Goal: Use online tool/utility: Utilize a website feature to perform a specific function

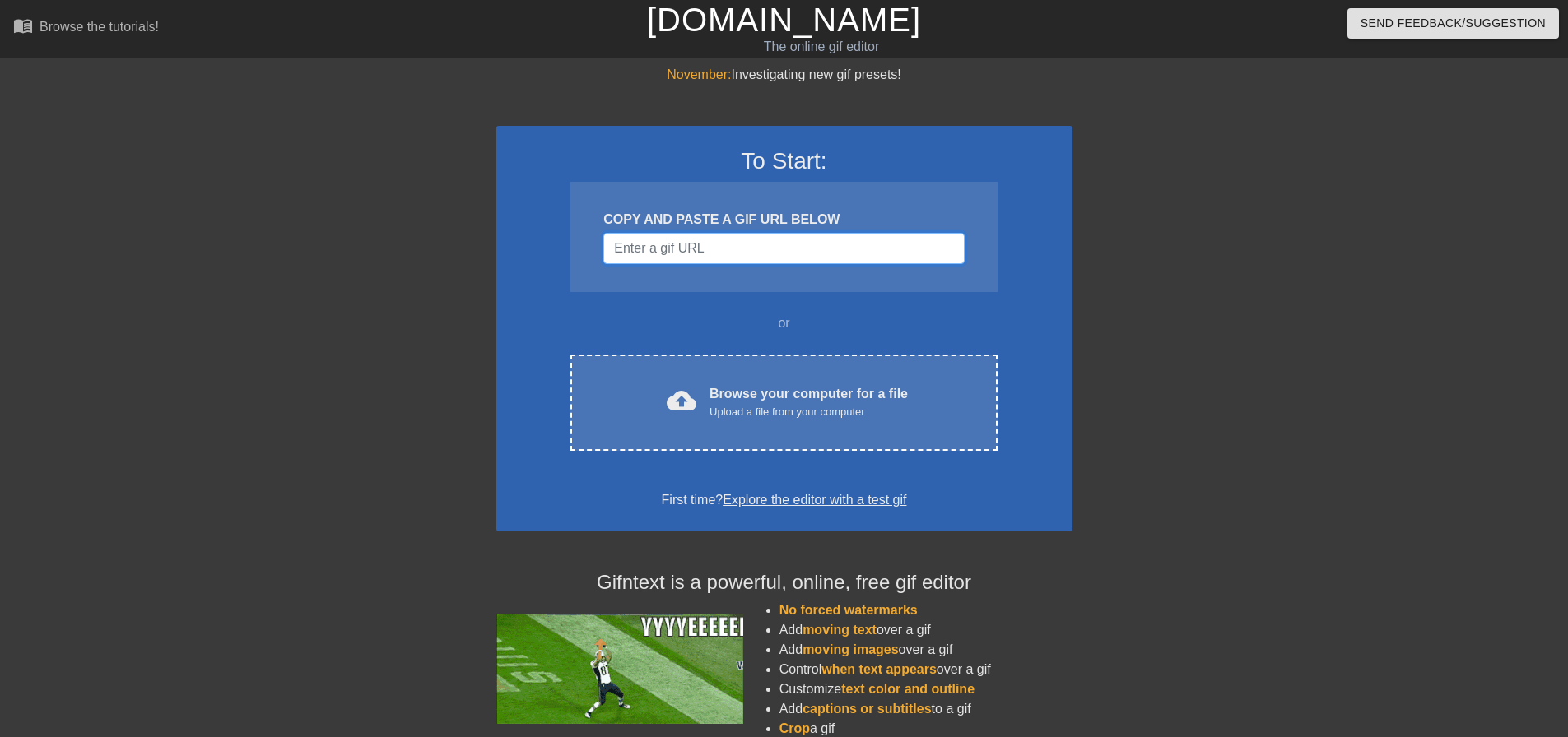
click at [731, 252] on input "Username" at bounding box center [783, 249] width 360 height 32
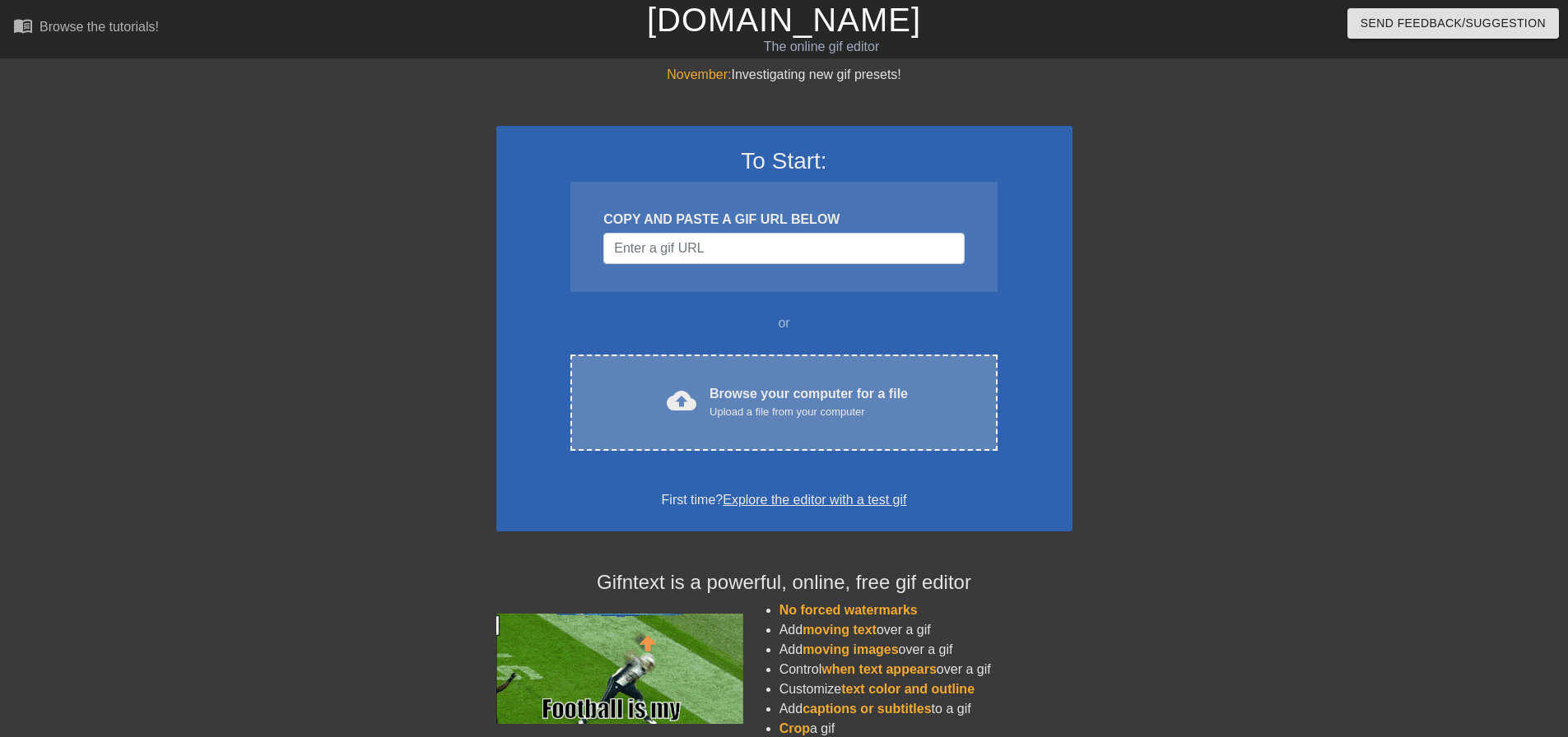
click at [785, 417] on div "Upload a file from your computer" at bounding box center [809, 412] width 198 height 17
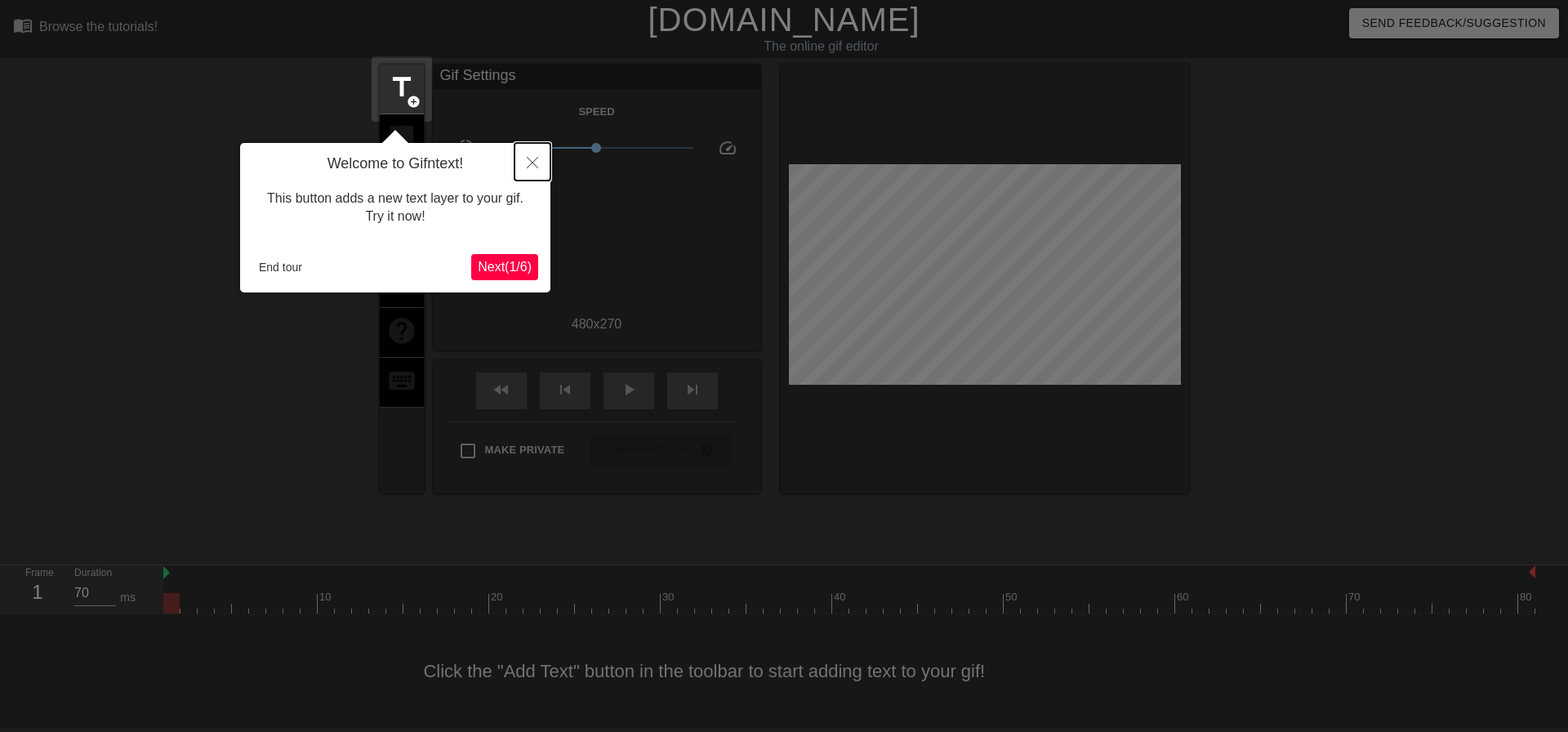
click at [533, 158] on icon "Close" at bounding box center [533, 163] width 12 height 12
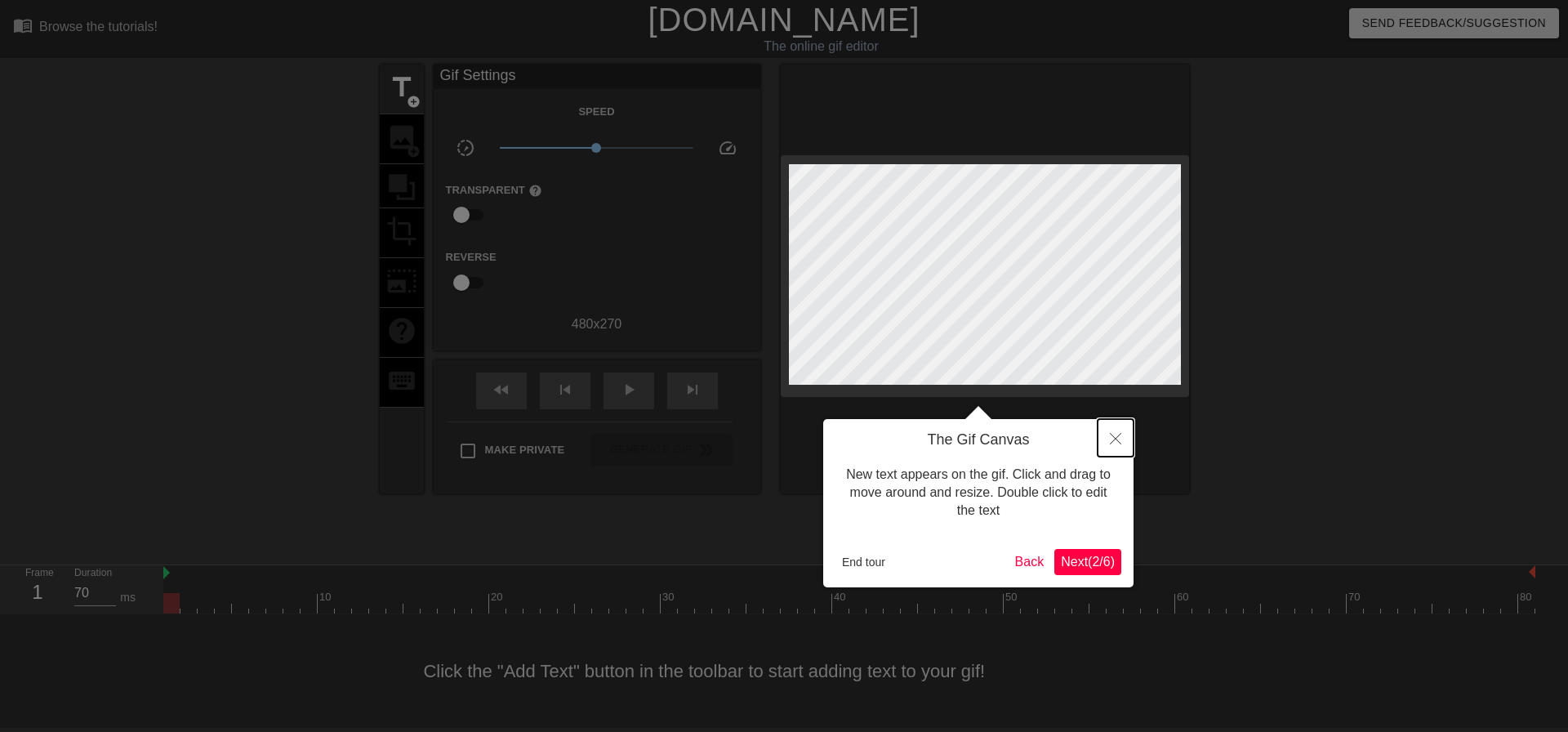
click at [1121, 433] on icon "Close" at bounding box center [1116, 438] width 12 height 12
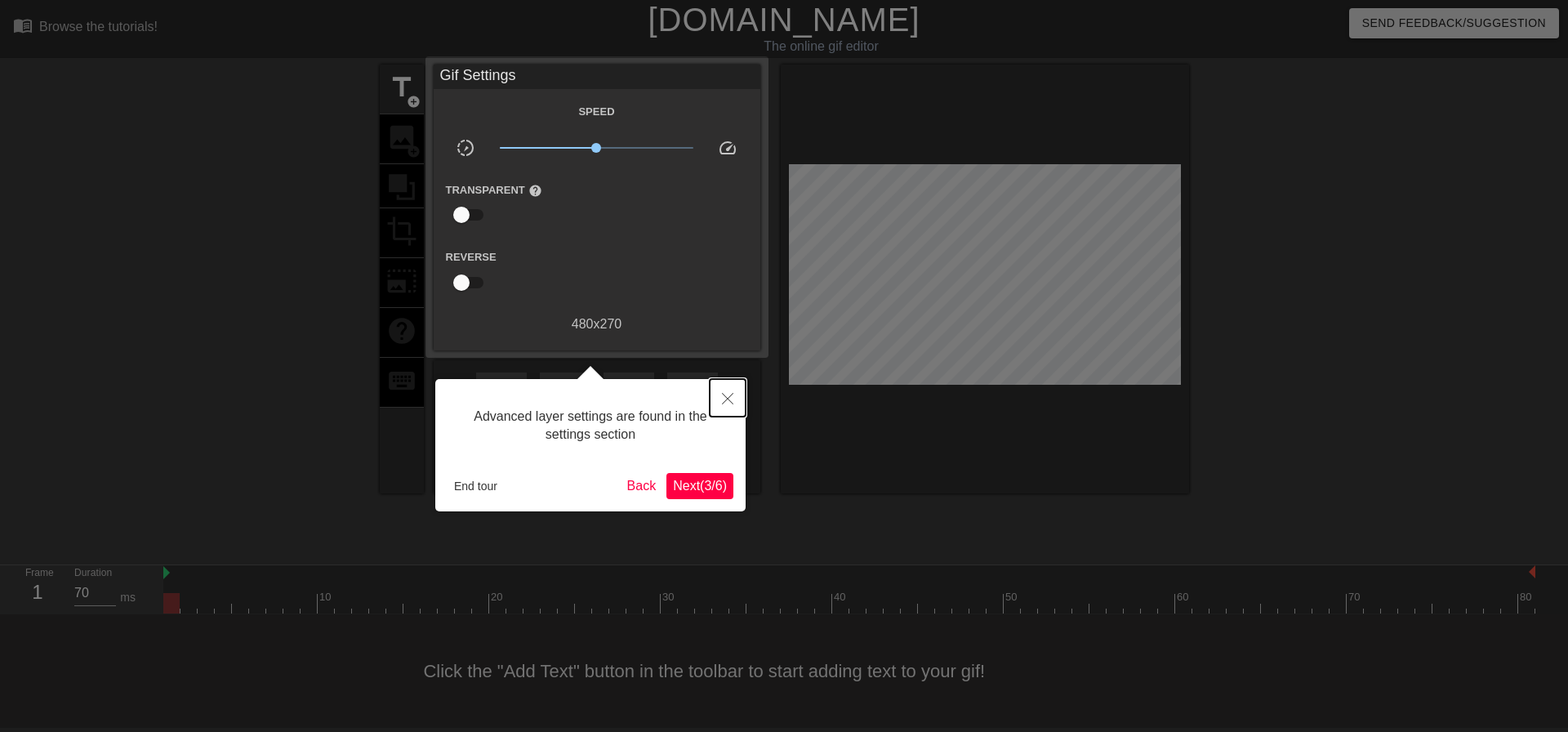
click at [712, 393] on button "Close" at bounding box center [728, 398] width 35 height 37
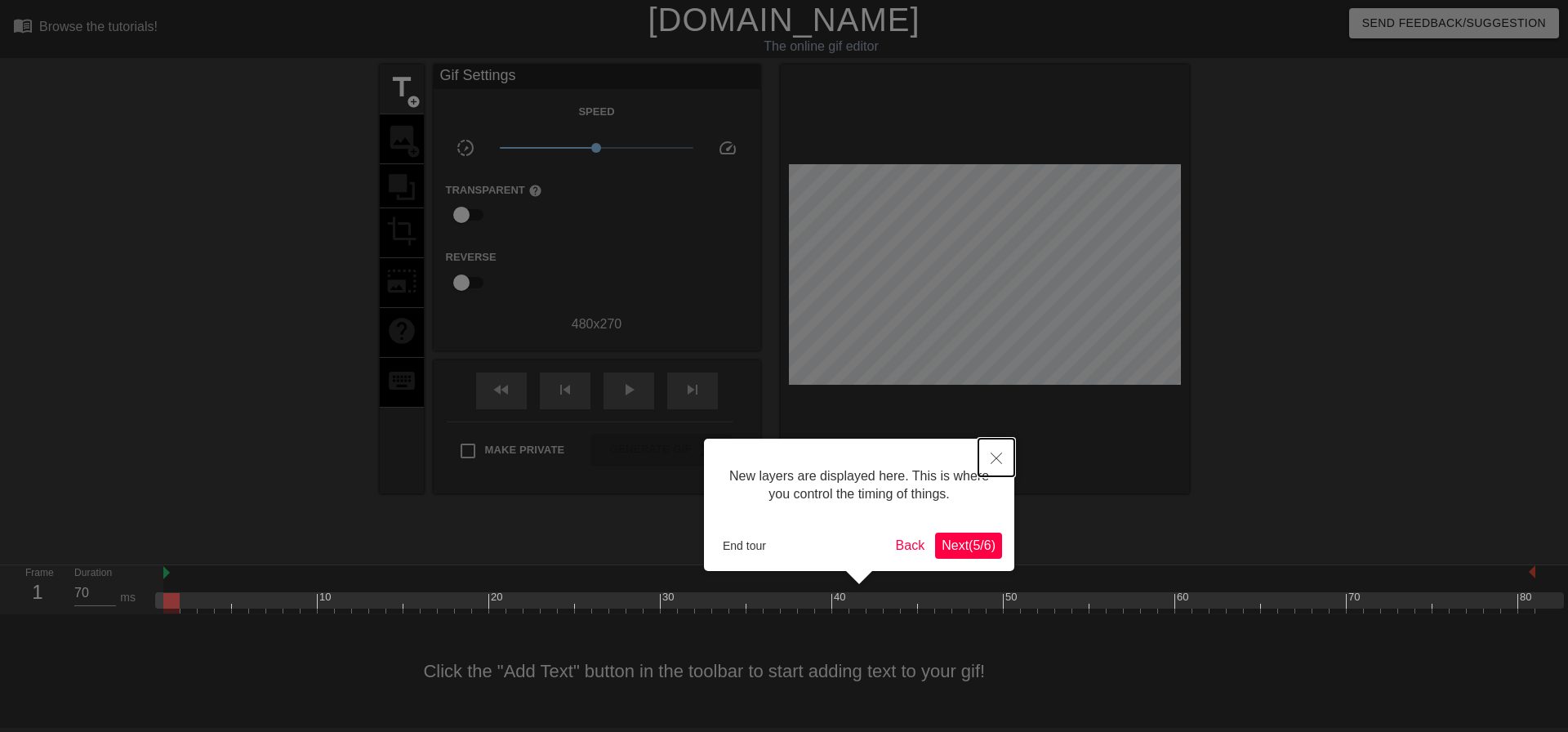
click at [981, 463] on button "Close" at bounding box center [996, 457] width 35 height 37
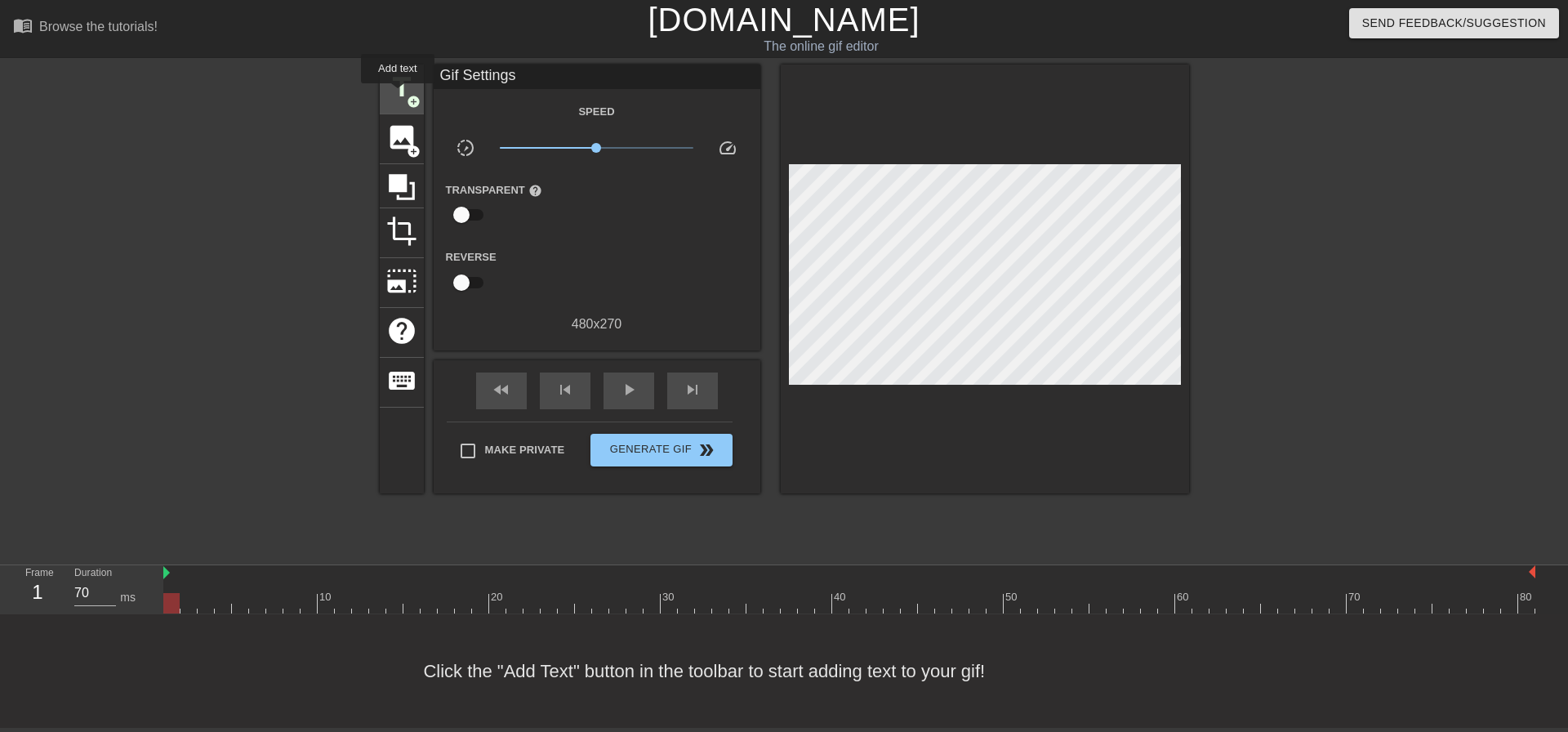
click at [398, 95] on span "title" at bounding box center [402, 88] width 32 height 32
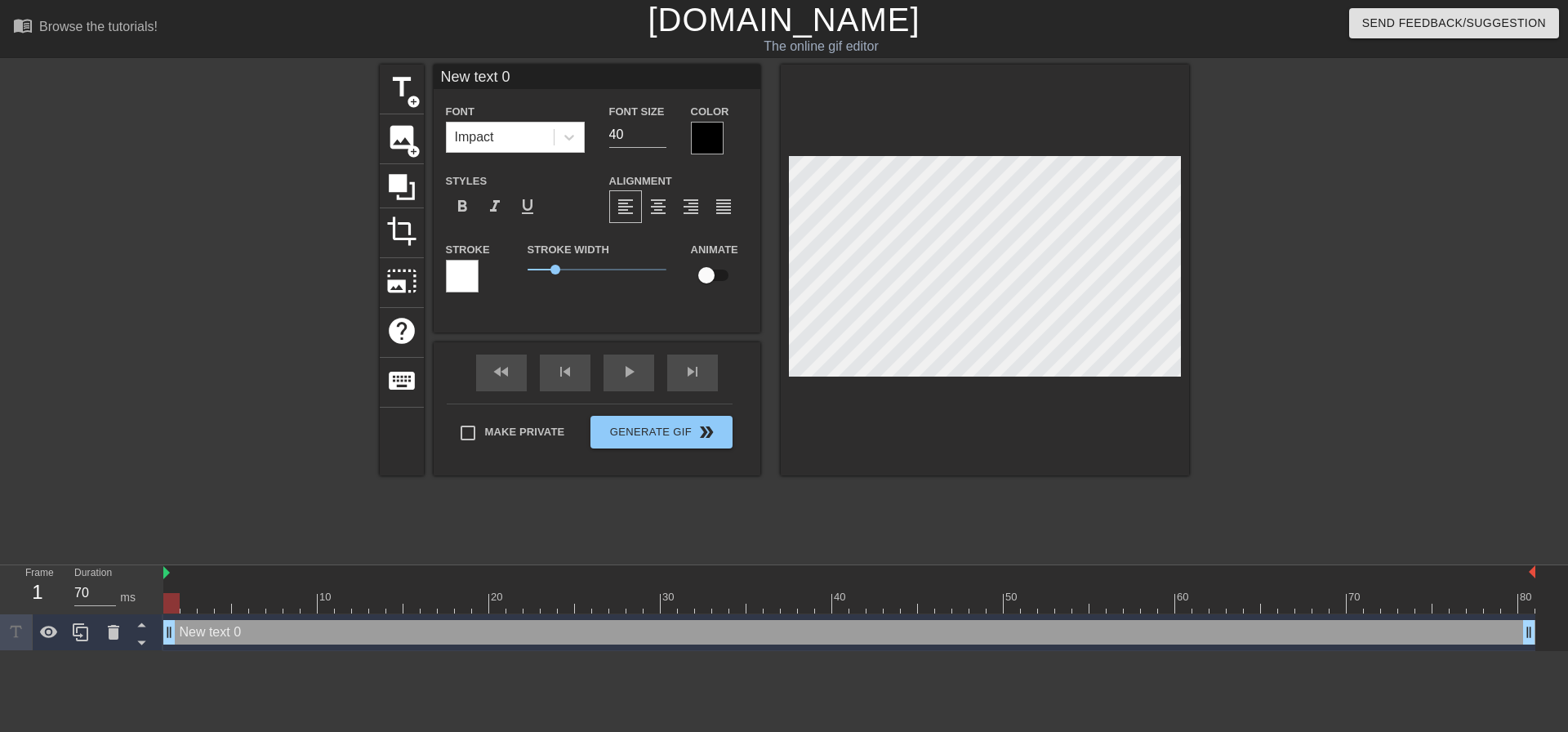
scroll to position [2, 2]
paste textarea "CNI-148071"
type input "CNI-148071"
type textarea "CNI-148071"
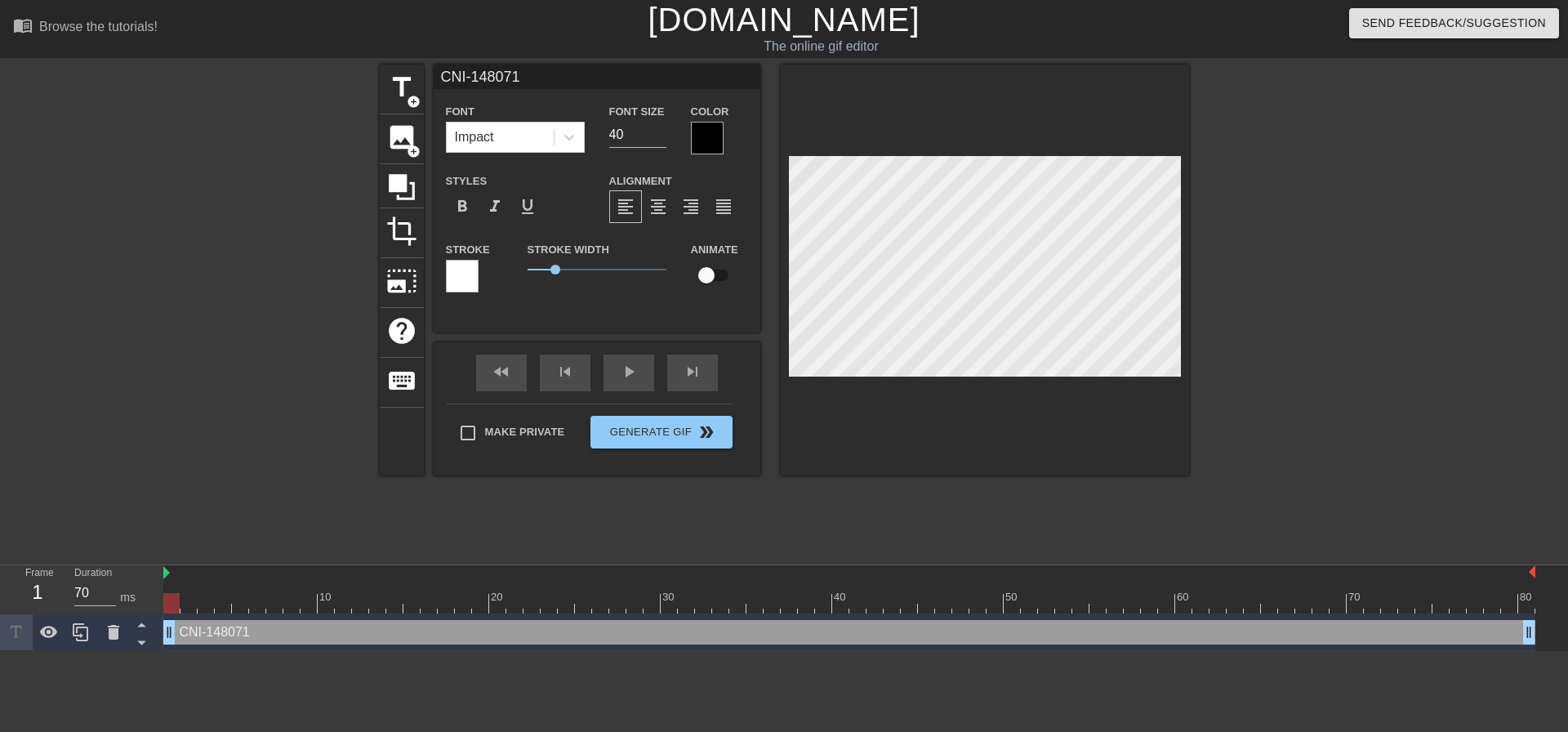
click at [711, 140] on div at bounding box center [707, 138] width 33 height 33
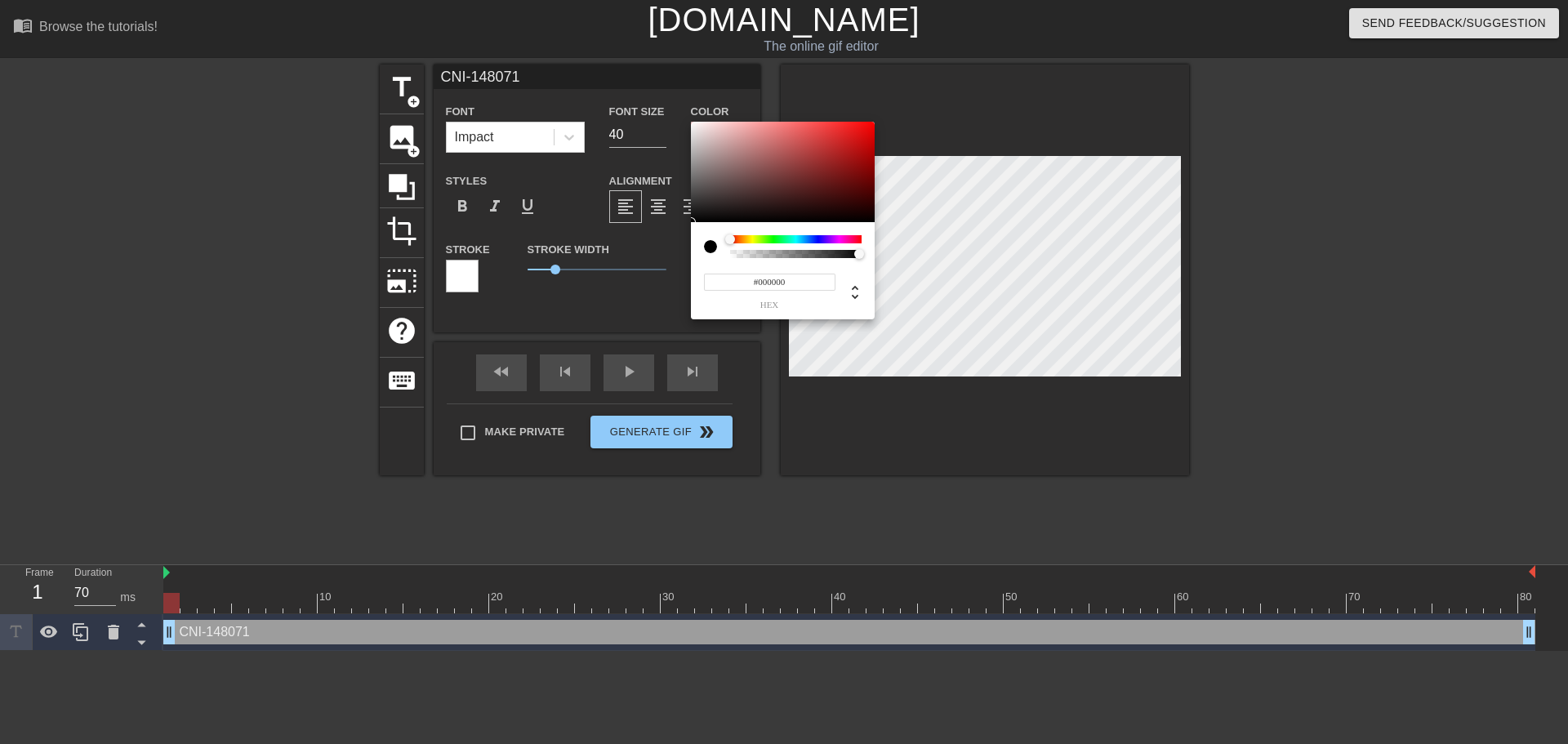
type input "0"
type input "1"
click at [984, 265] on div "0 r 0 g 0 b 1 a" at bounding box center [784, 372] width 1568 height 744
type input "130"
type input "118"
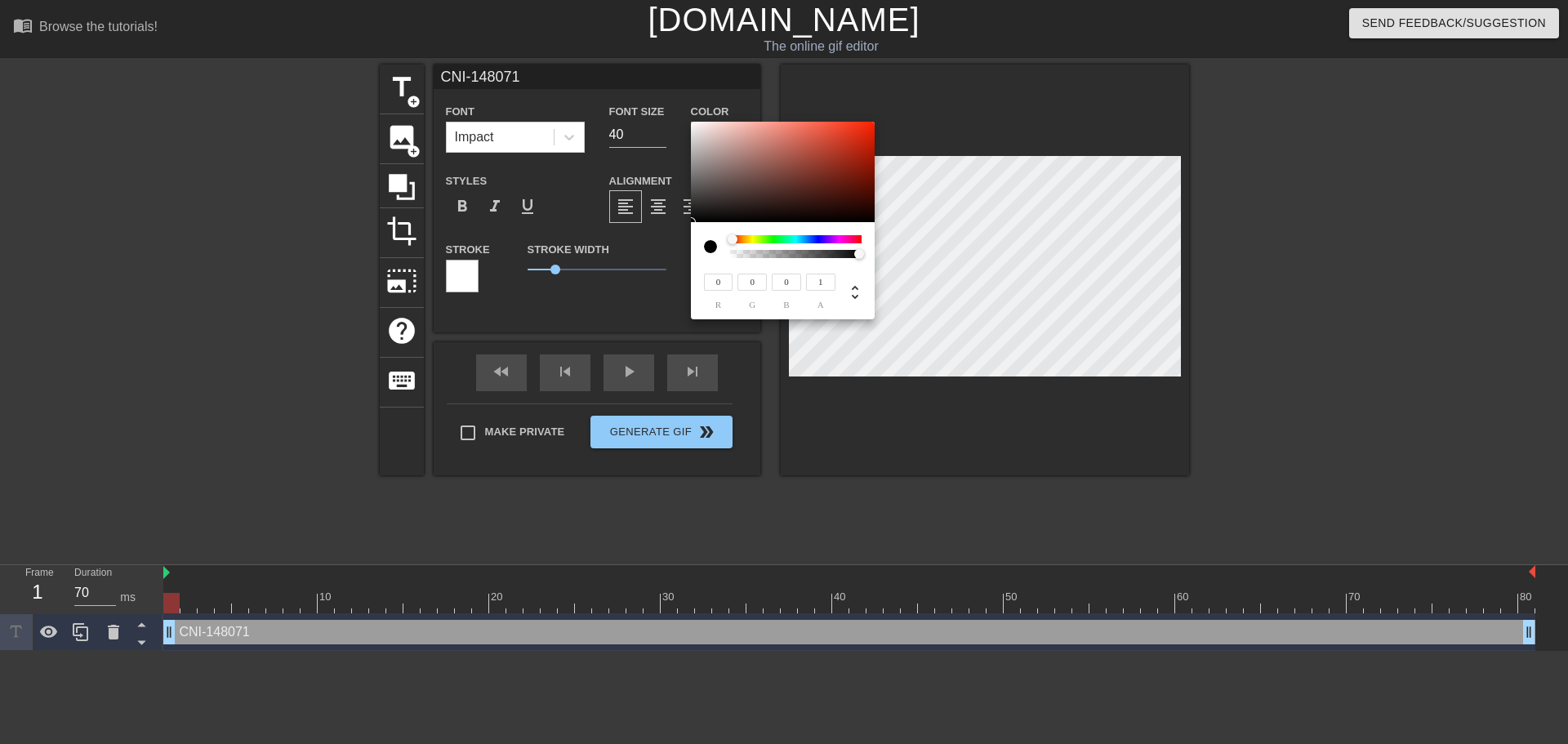
type input "116"
type input "145"
type input "130"
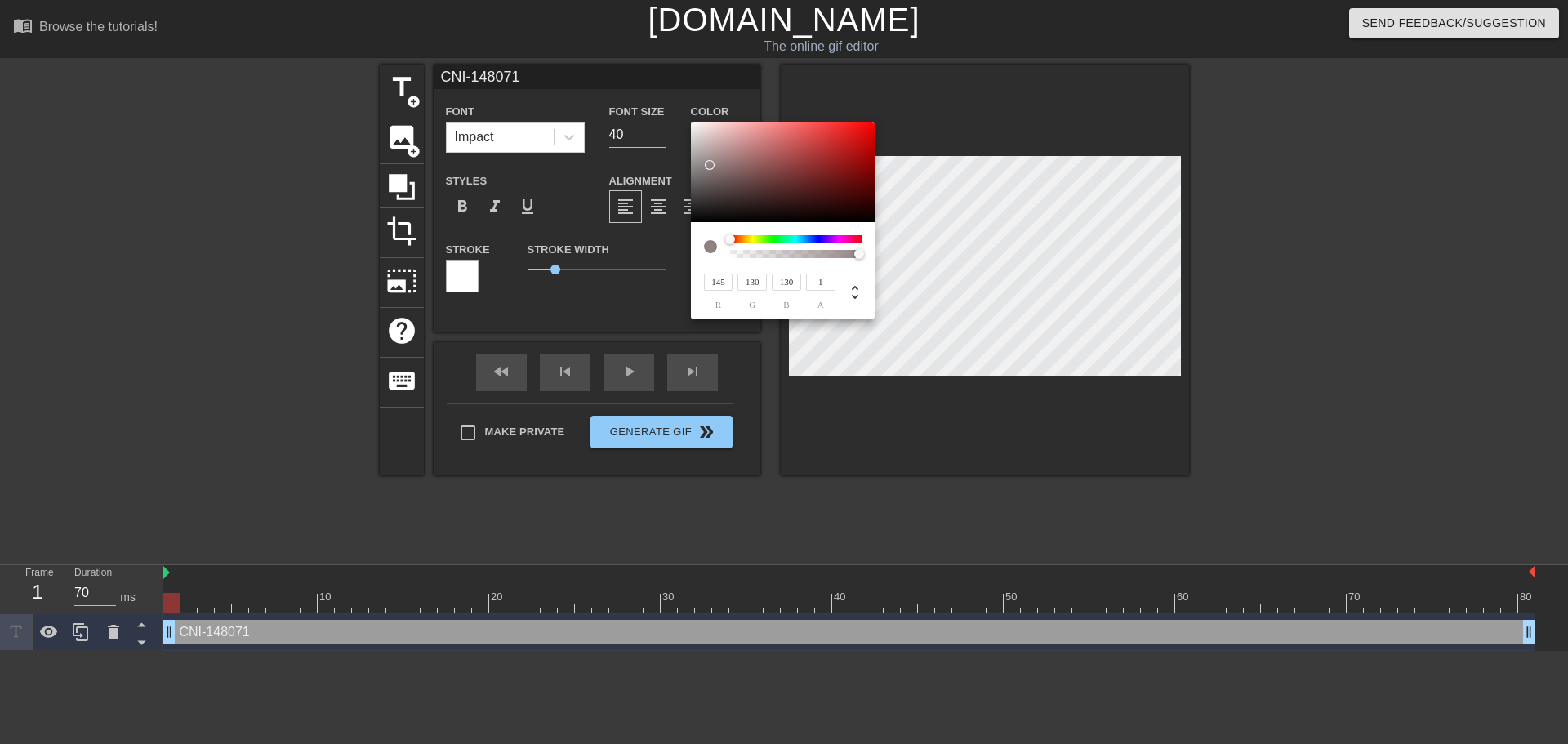
type input "255"
type input "244"
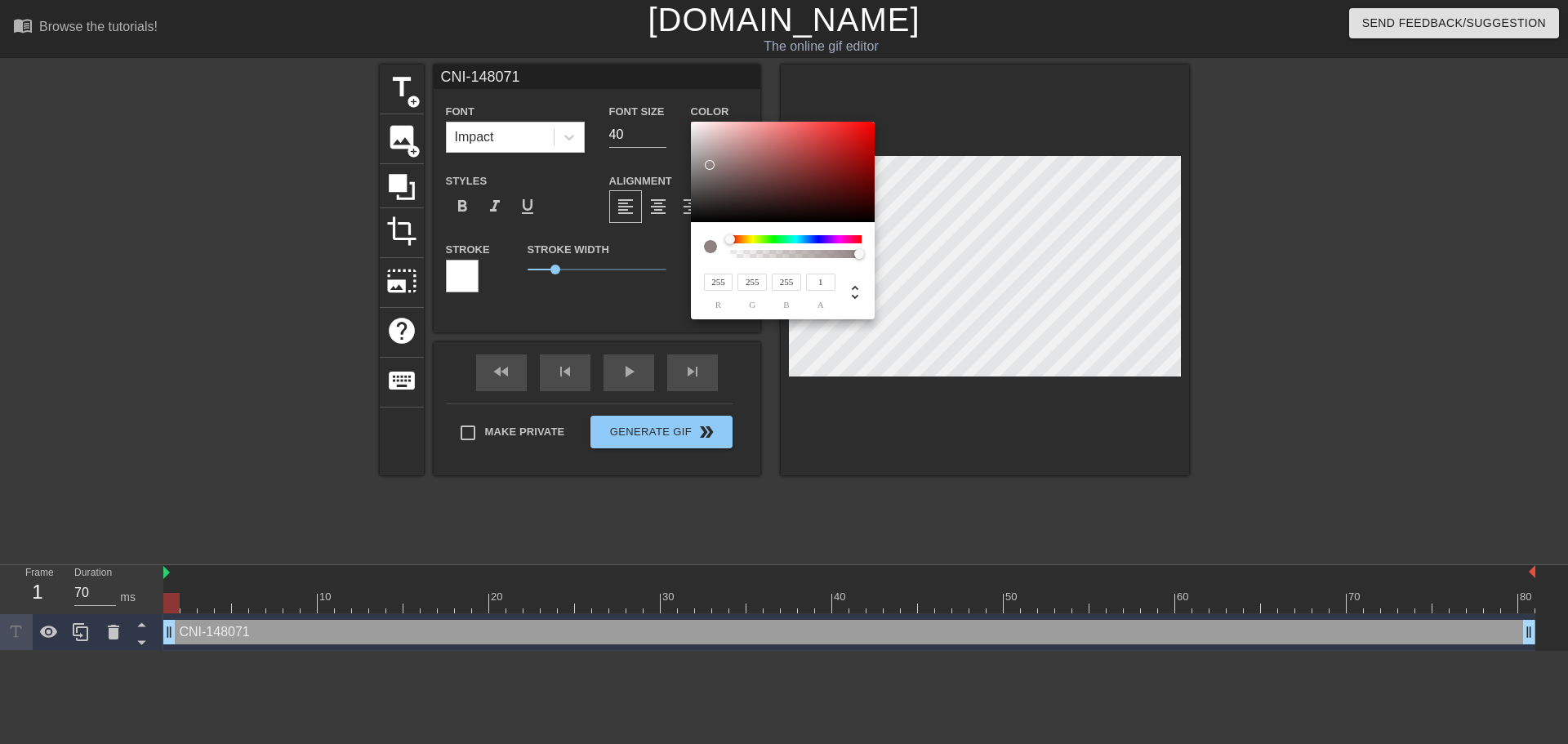
type input "244"
type input "192"
type input "183"
type input "181"
type input "190"
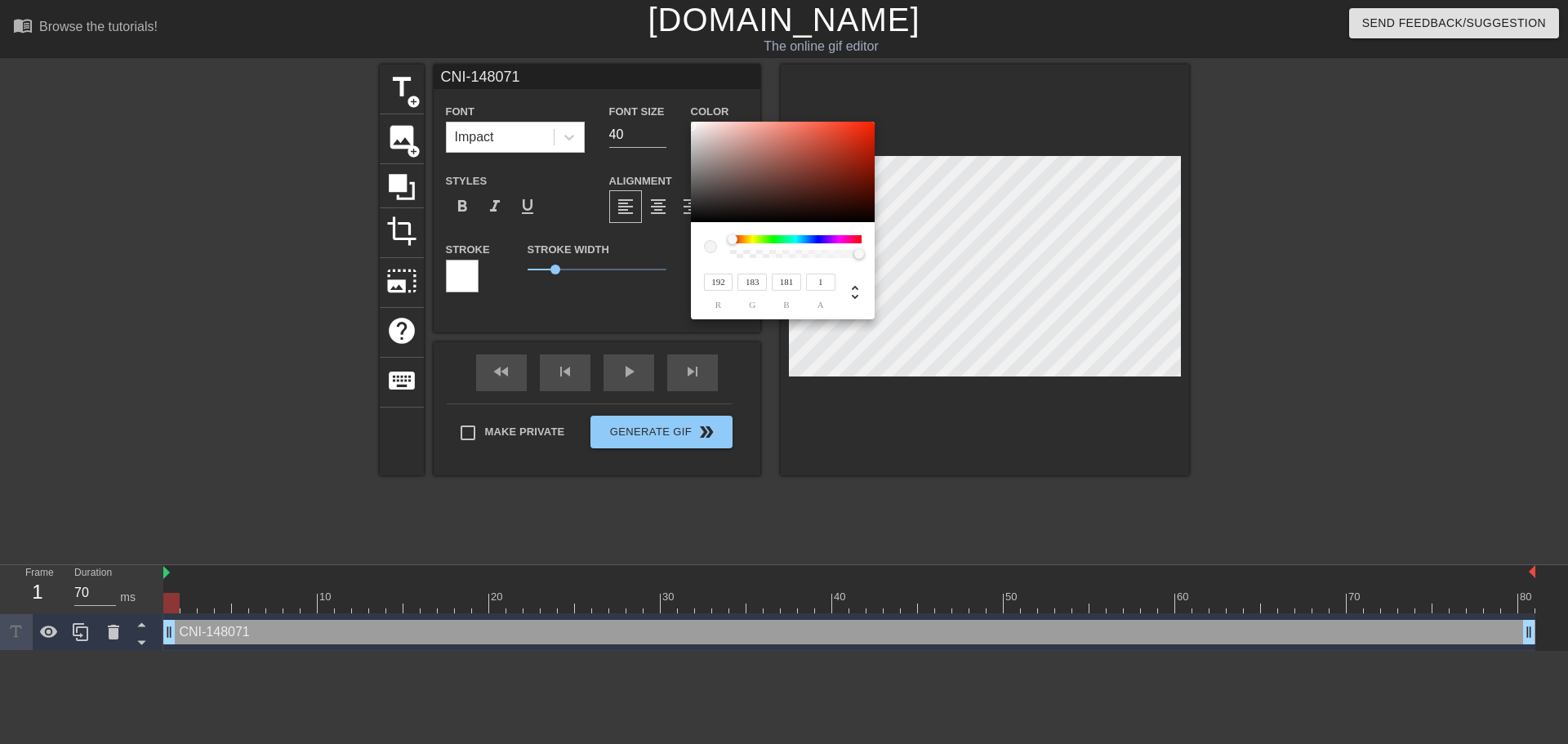
type input "179"
type input "186"
type input "174"
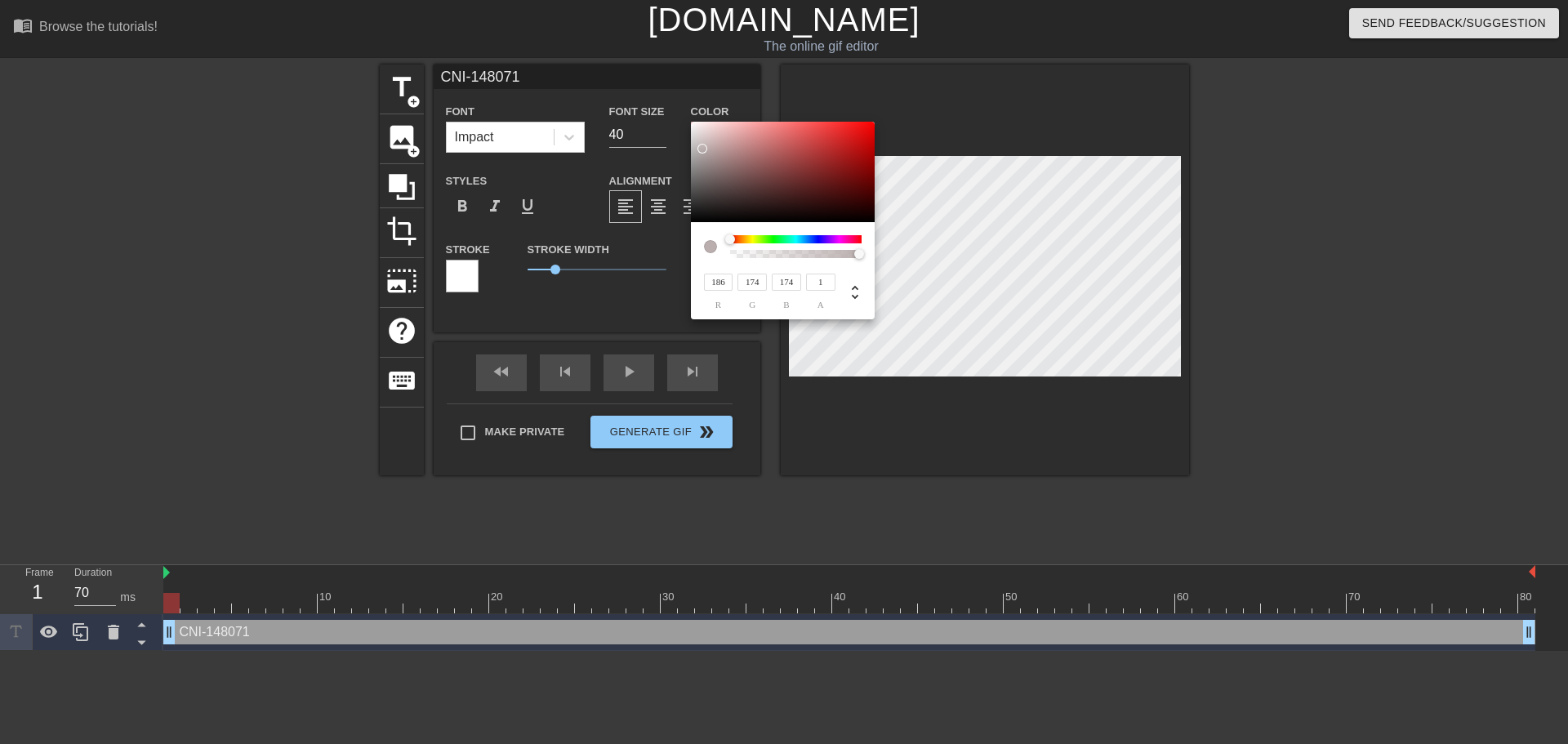
type input "173"
type input "198"
type input "186"
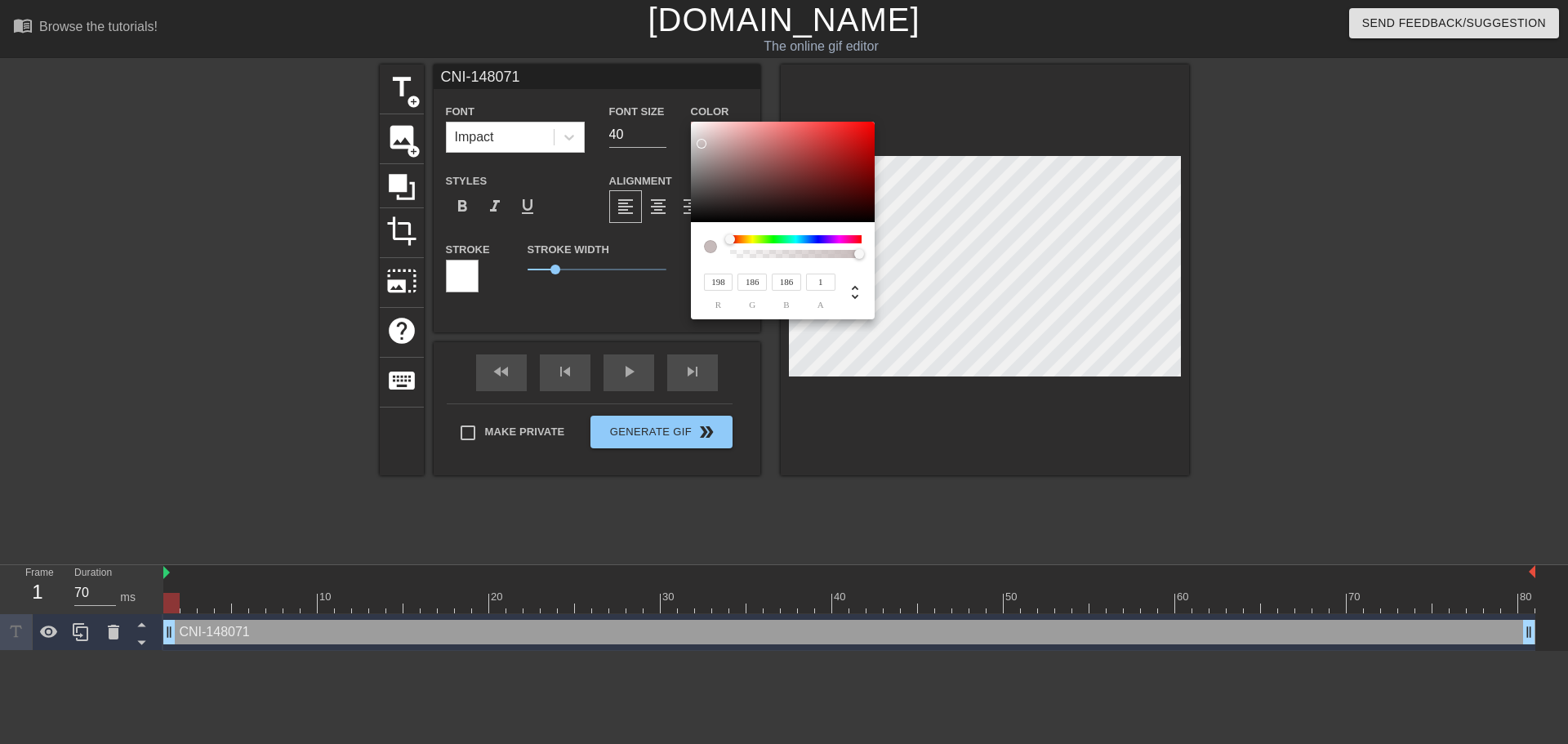
type input "205"
type input "192"
type input "211"
type input "199"
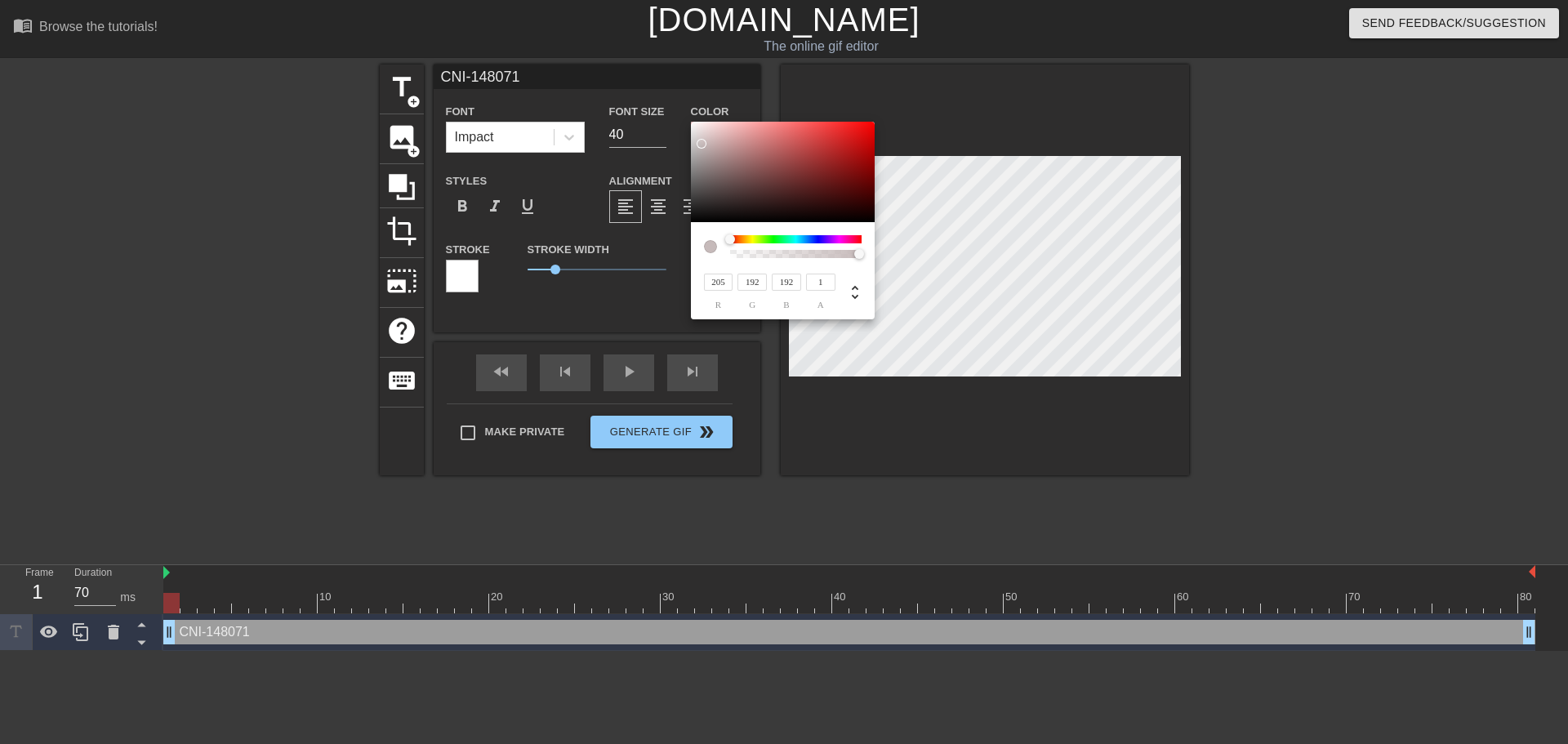
type input "199"
type input "244"
type input "241"
type input "237"
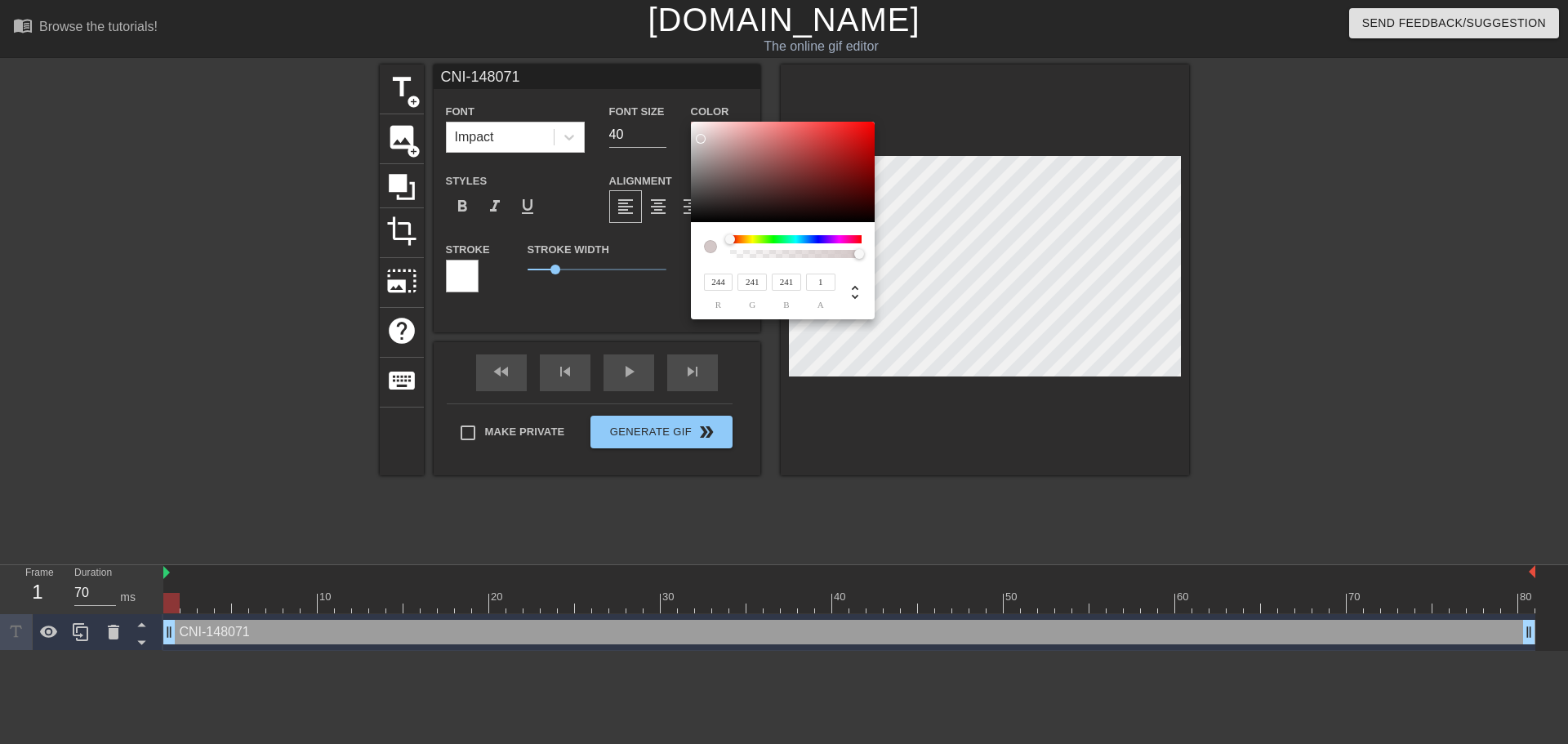
type input "231"
type input "219"
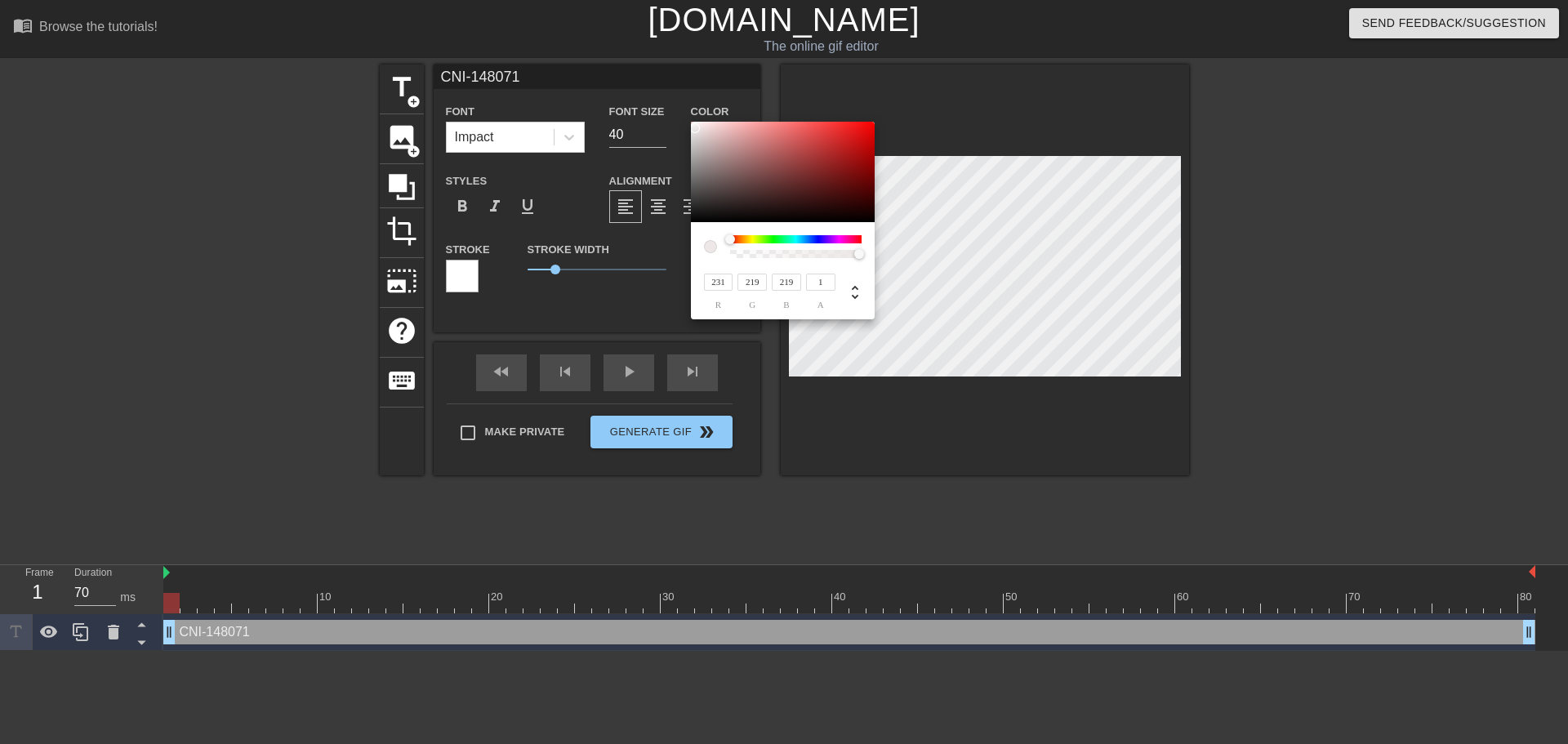
type input "233"
type input "221"
type input "235"
type input "224"
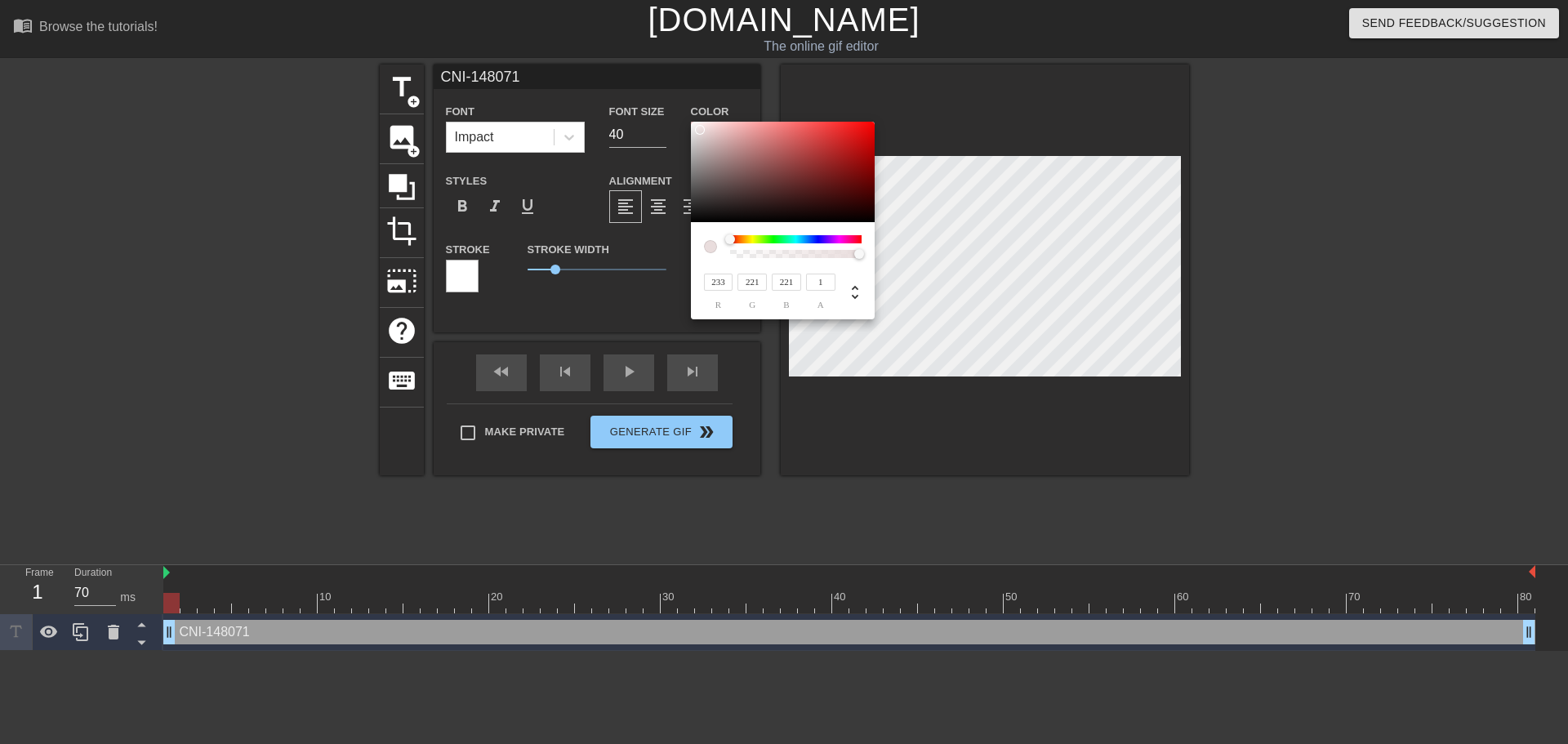
type input "224"
type input "225"
type input "237"
type input "230"
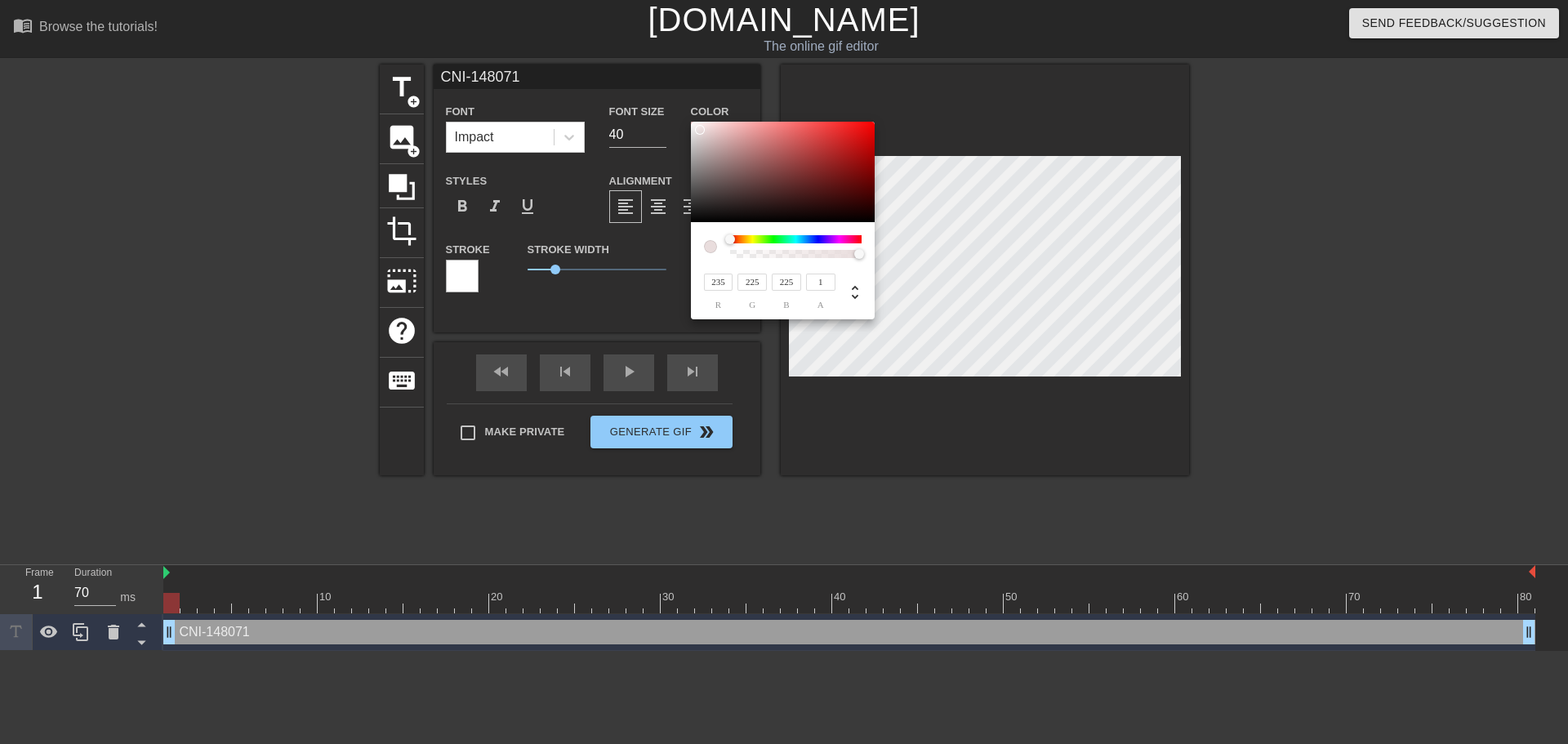
type input "230"
type input "232"
type input "233"
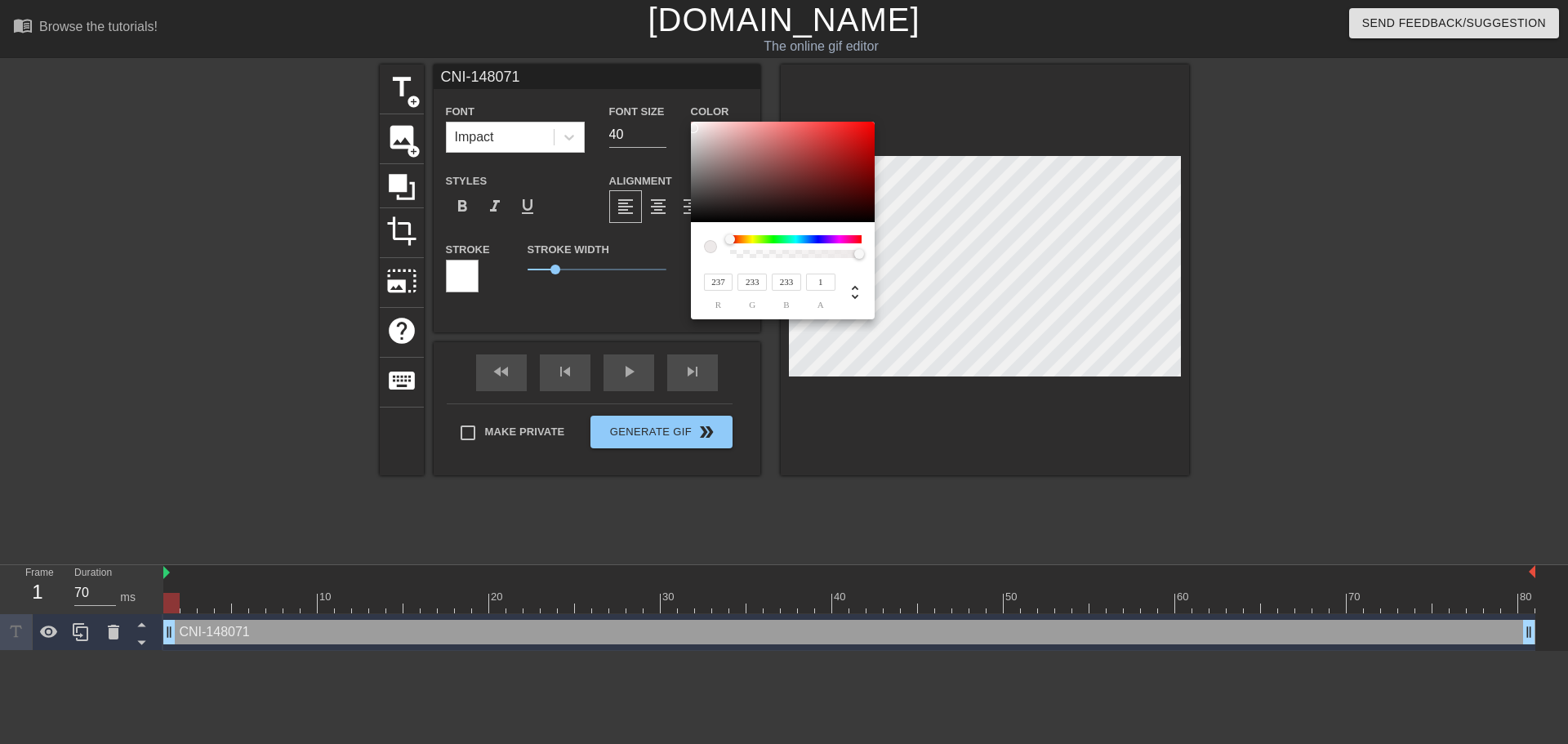
type input "240"
type input "237"
type input "246"
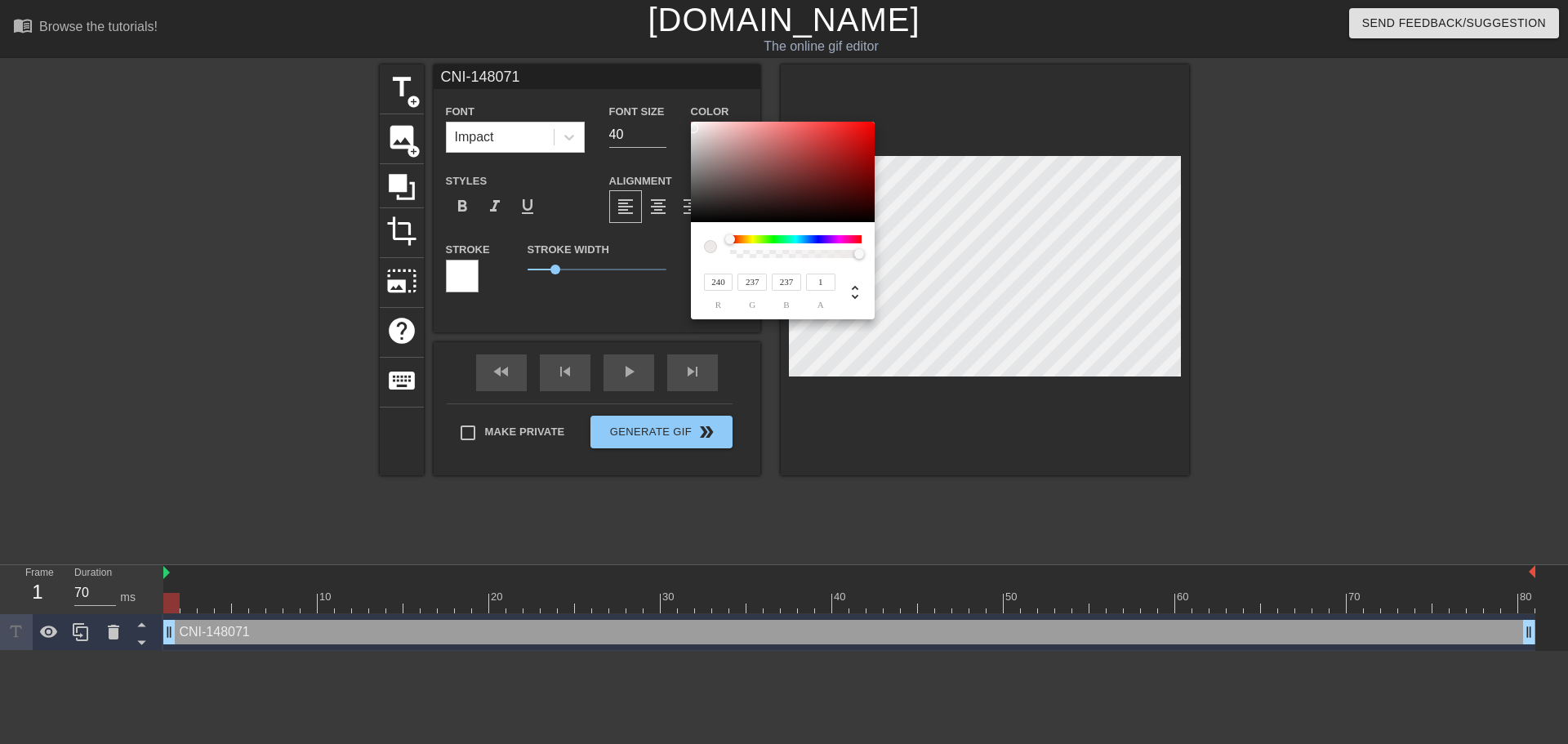
type input "246"
type input "248"
type input "250"
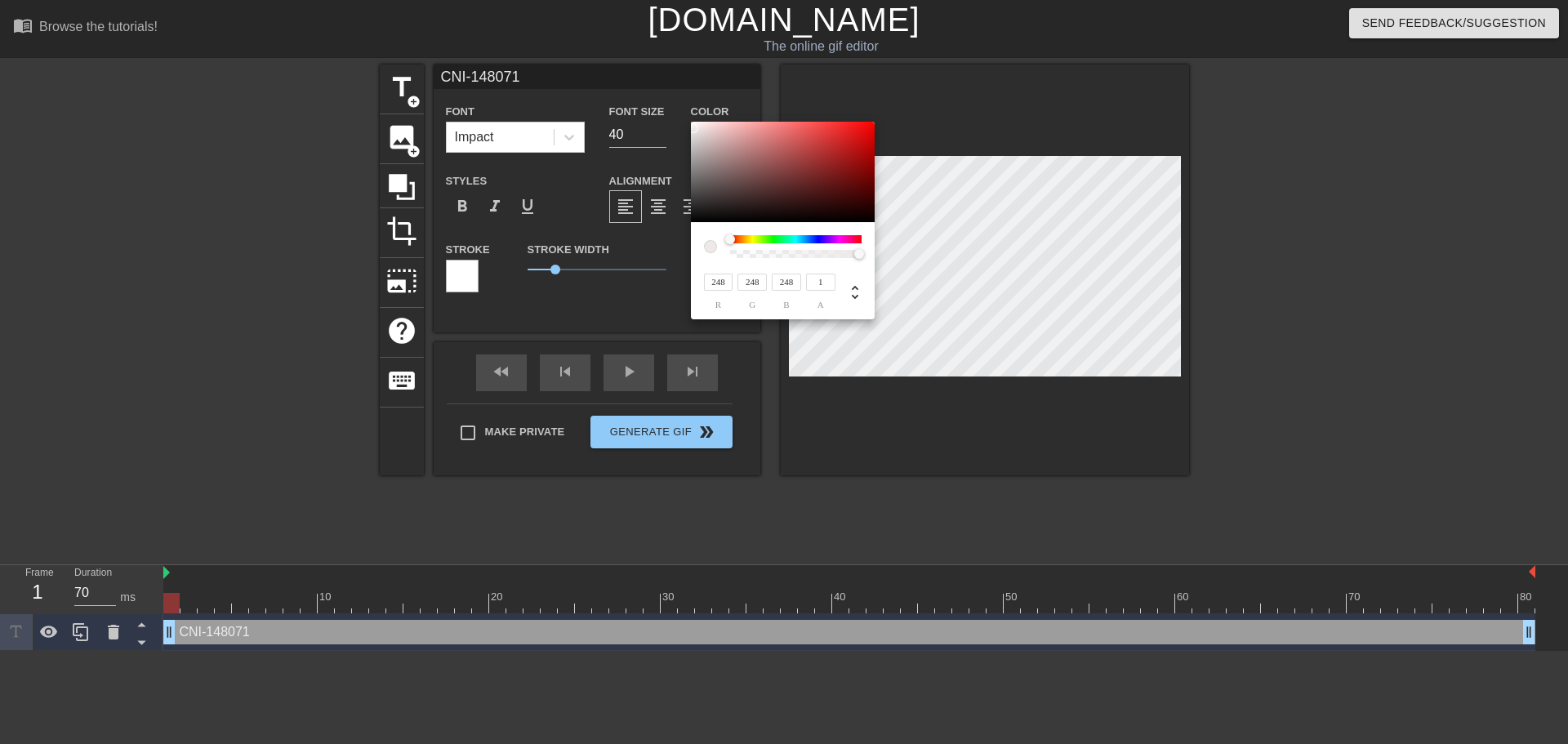
type input "250"
type input "254"
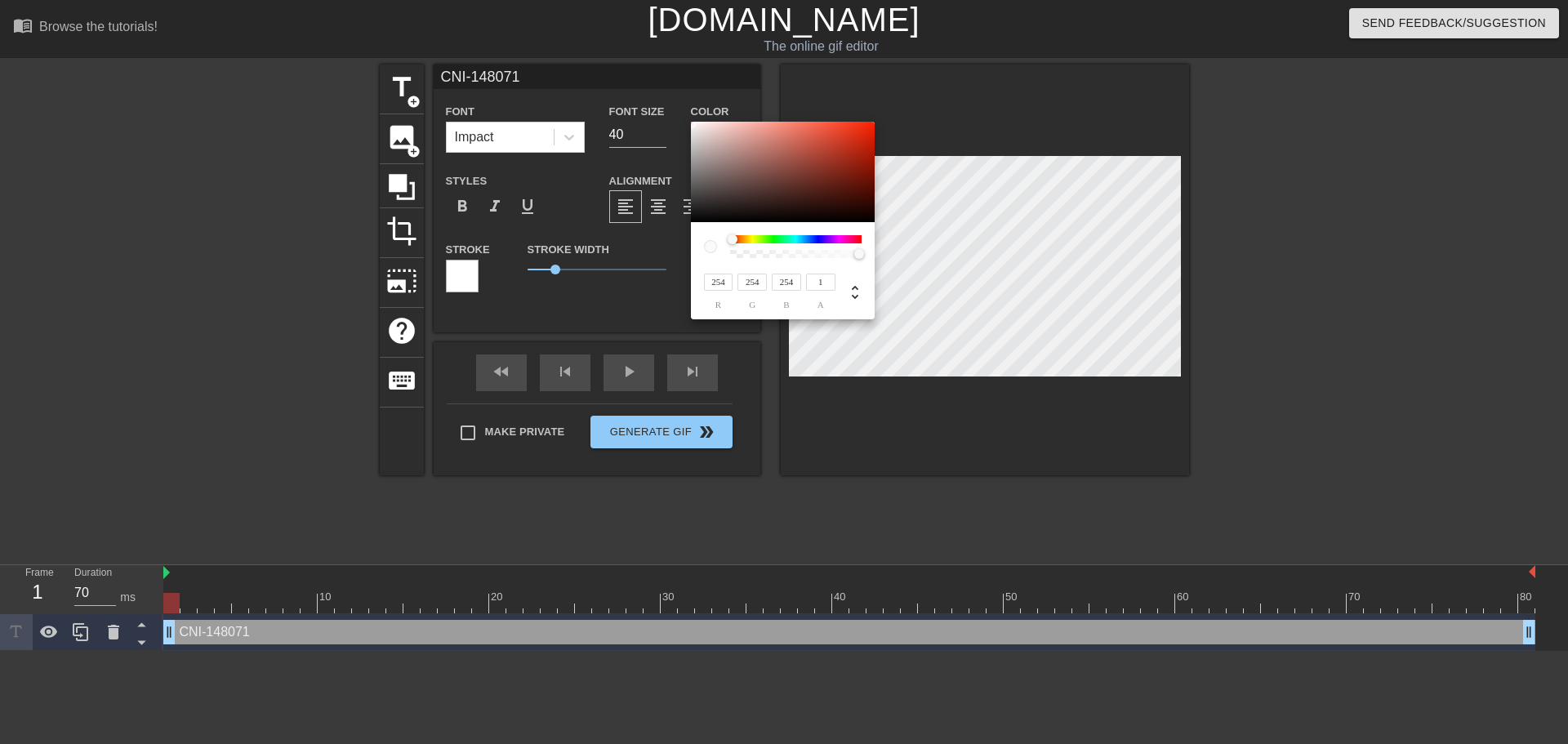
type input "255"
type input "254"
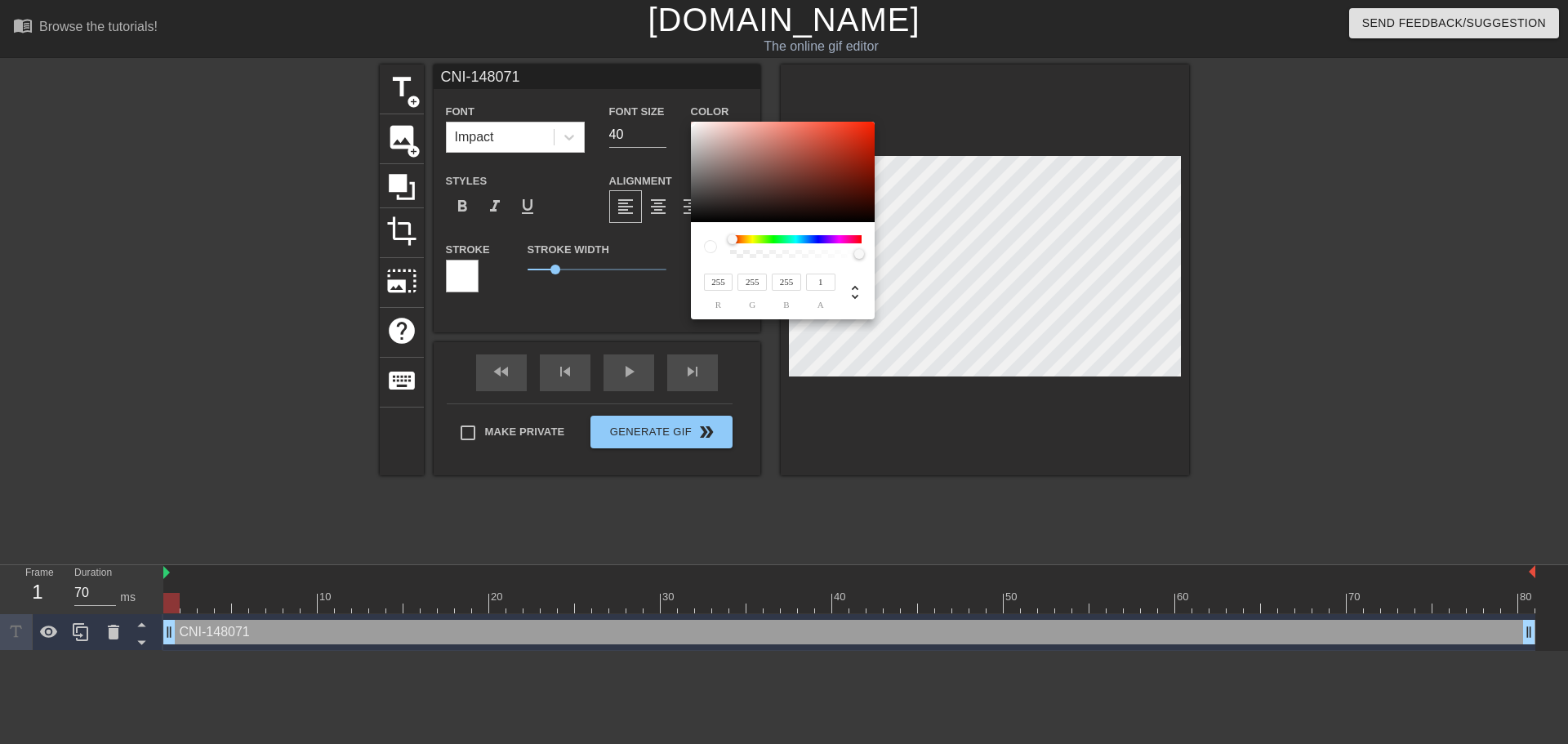
type input "254"
type input "244"
type input "240"
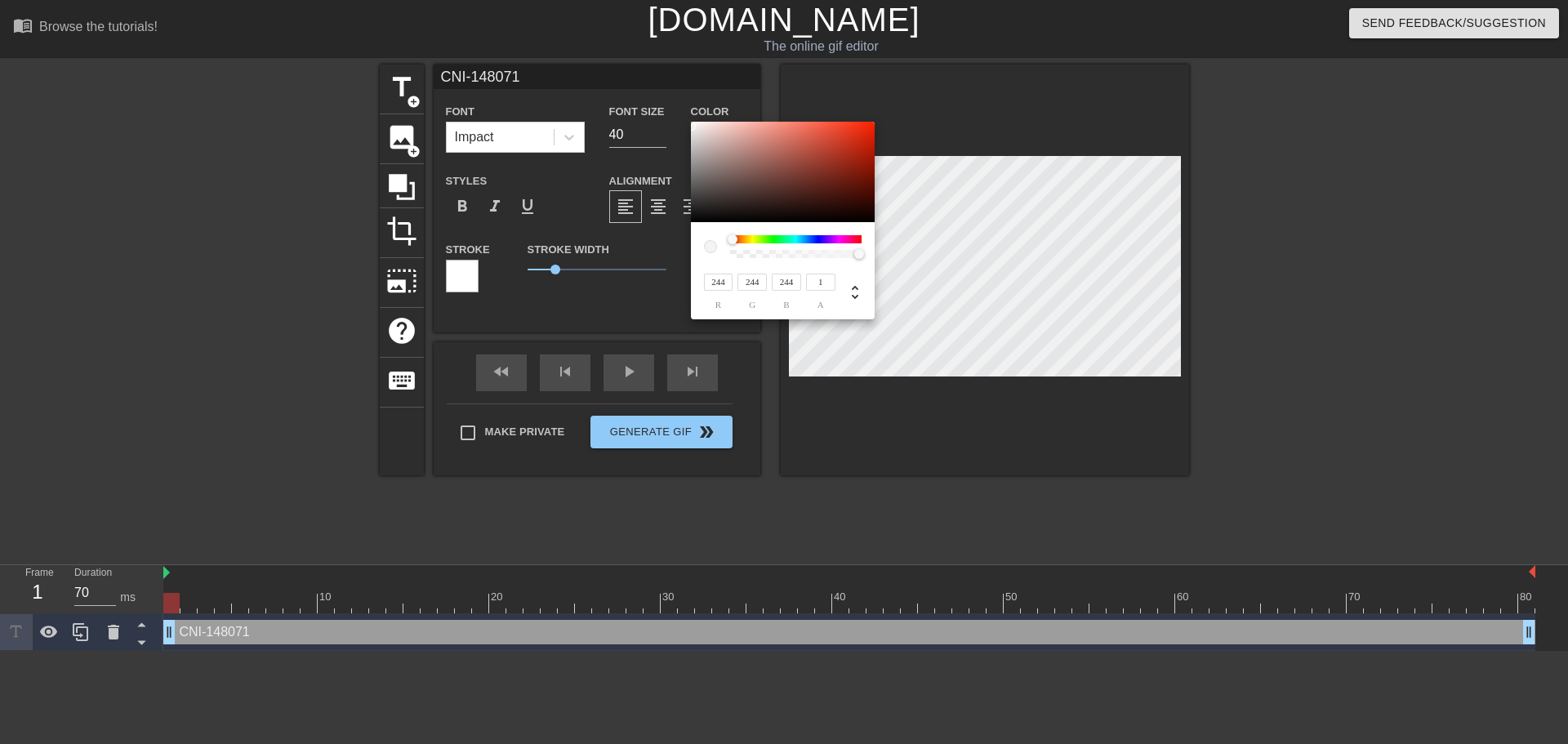
type input "240"
type input "246"
type input "241"
type input "248"
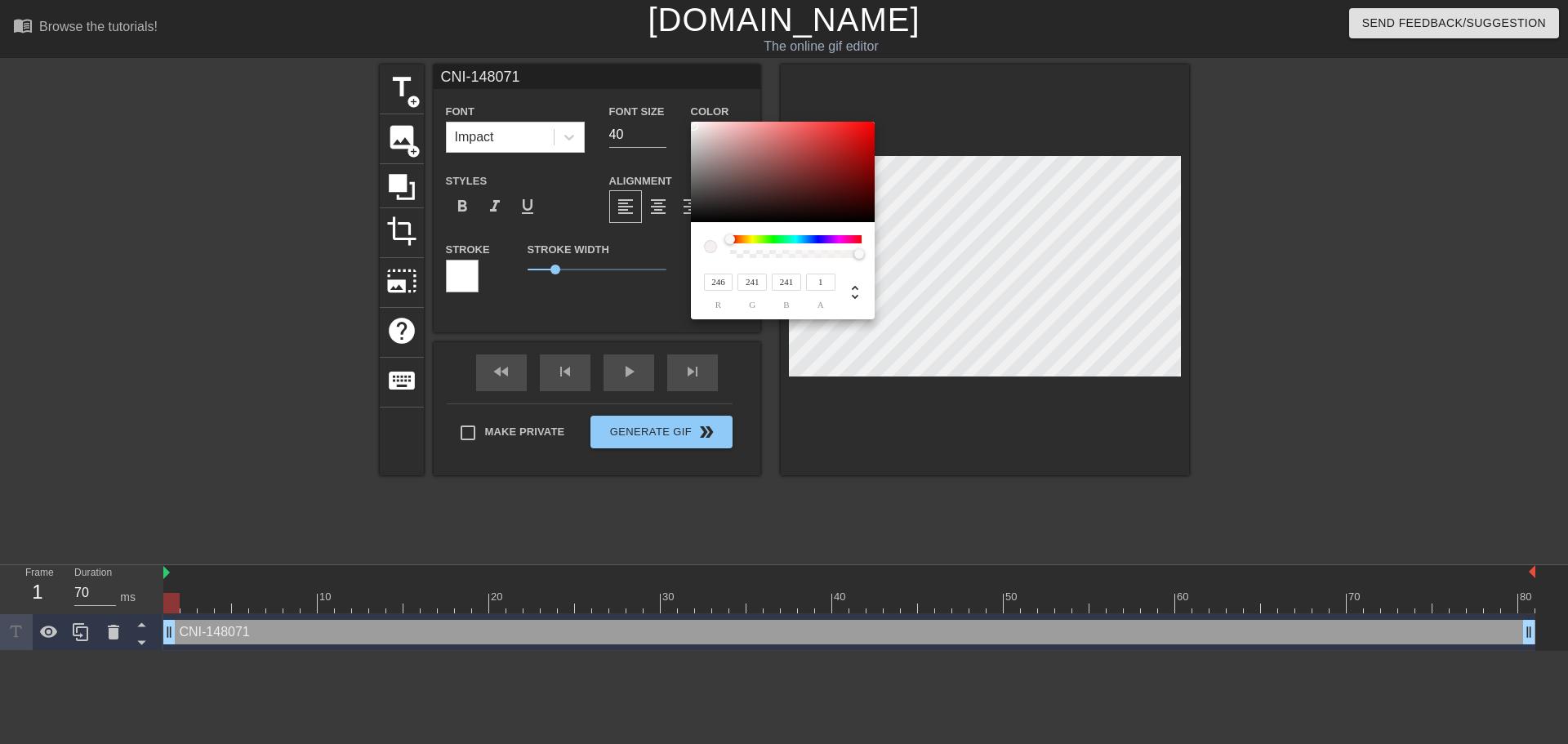
type input "243"
type input "252"
type input "247"
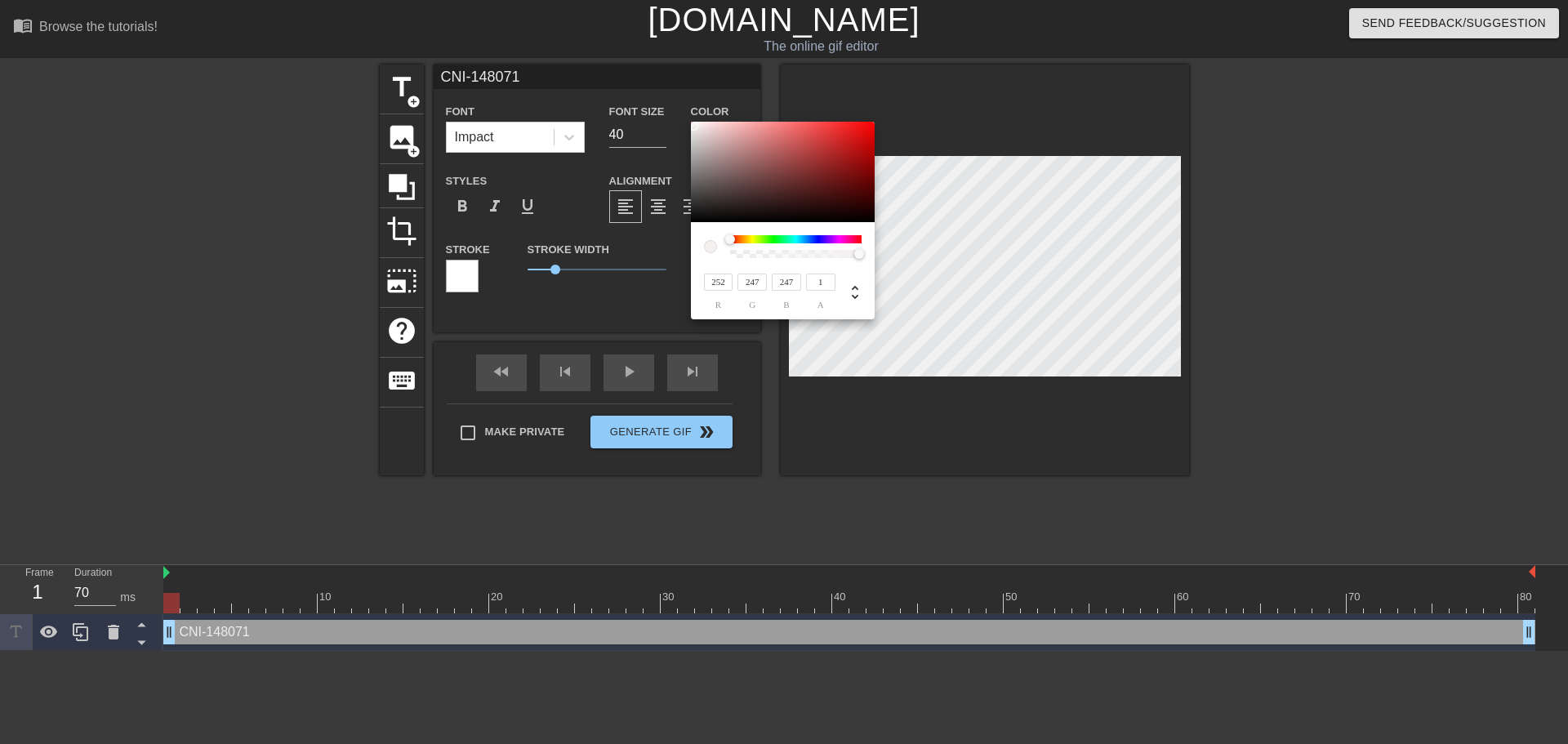
type input "248"
type input "84"
type input "252"
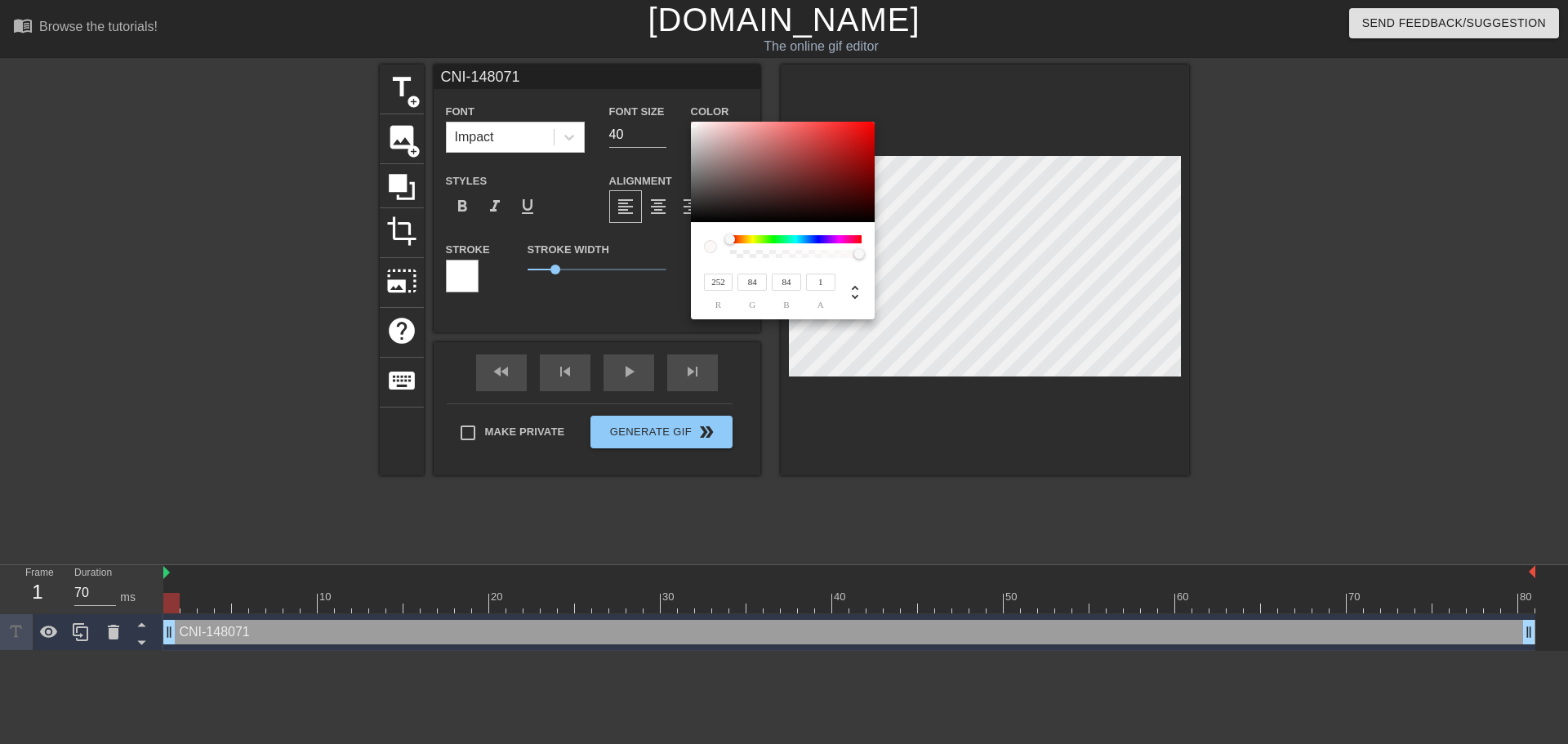
type input "252"
type input "254"
type input "252"
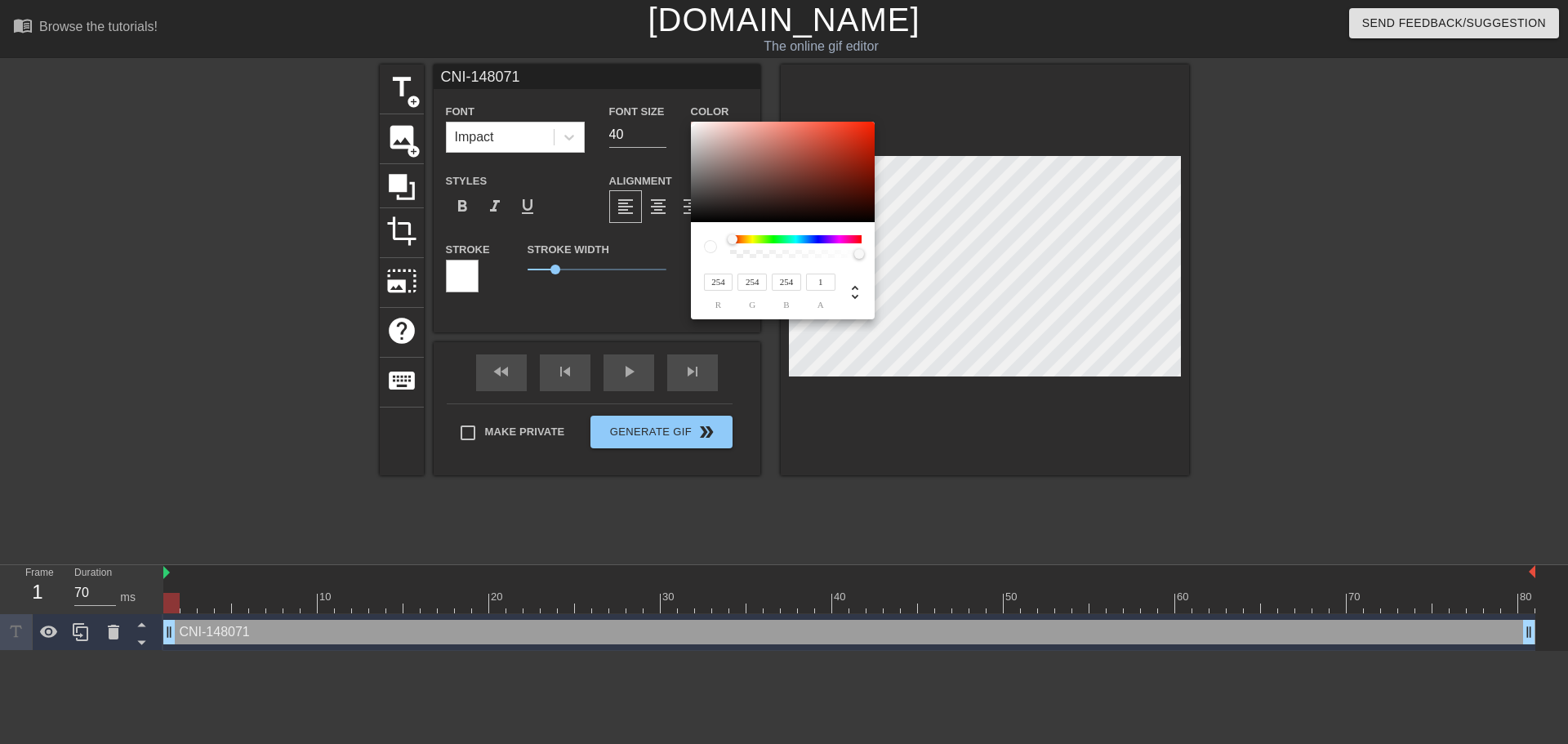
type input "252"
type input "250"
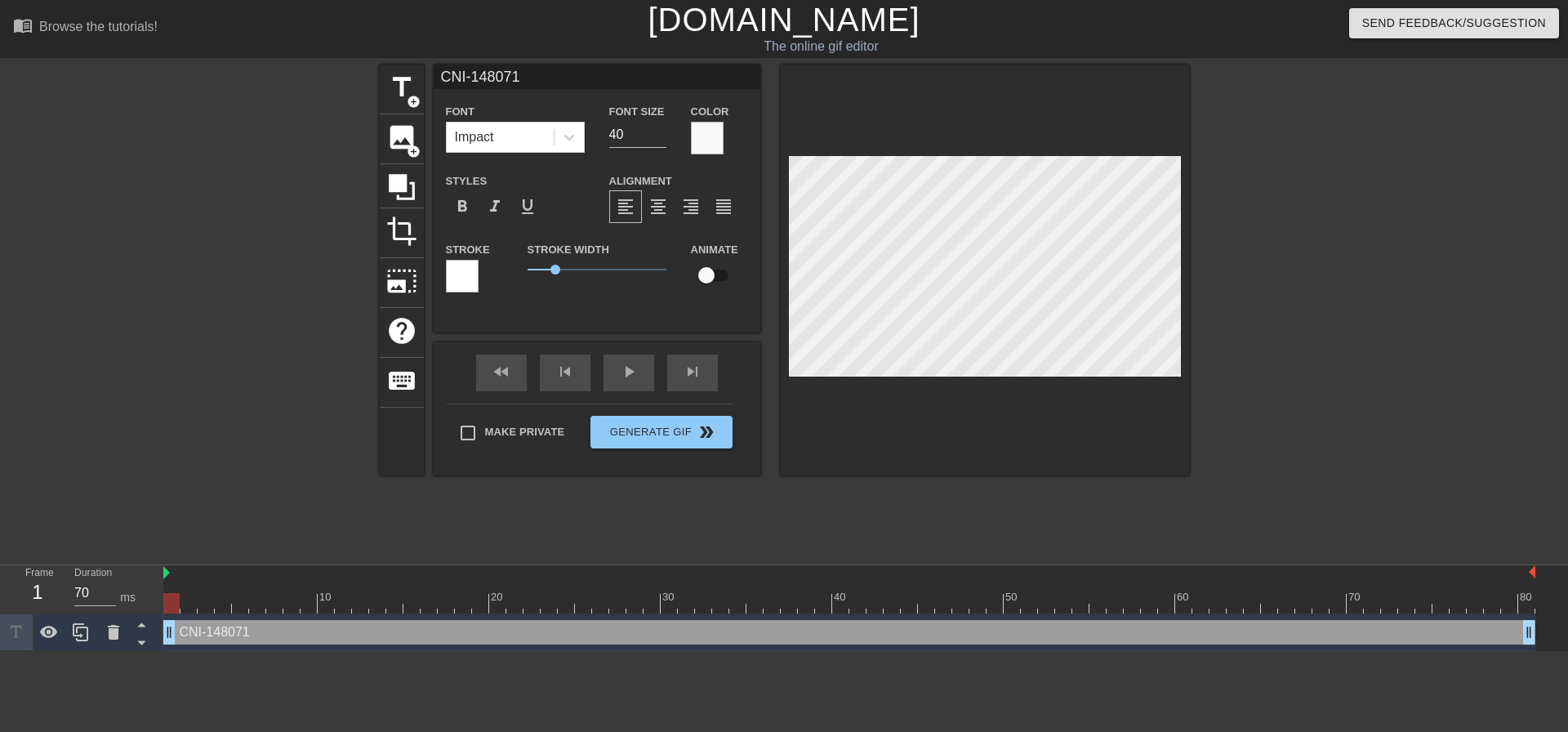
click at [168, 610] on div at bounding box center [171, 603] width 17 height 21
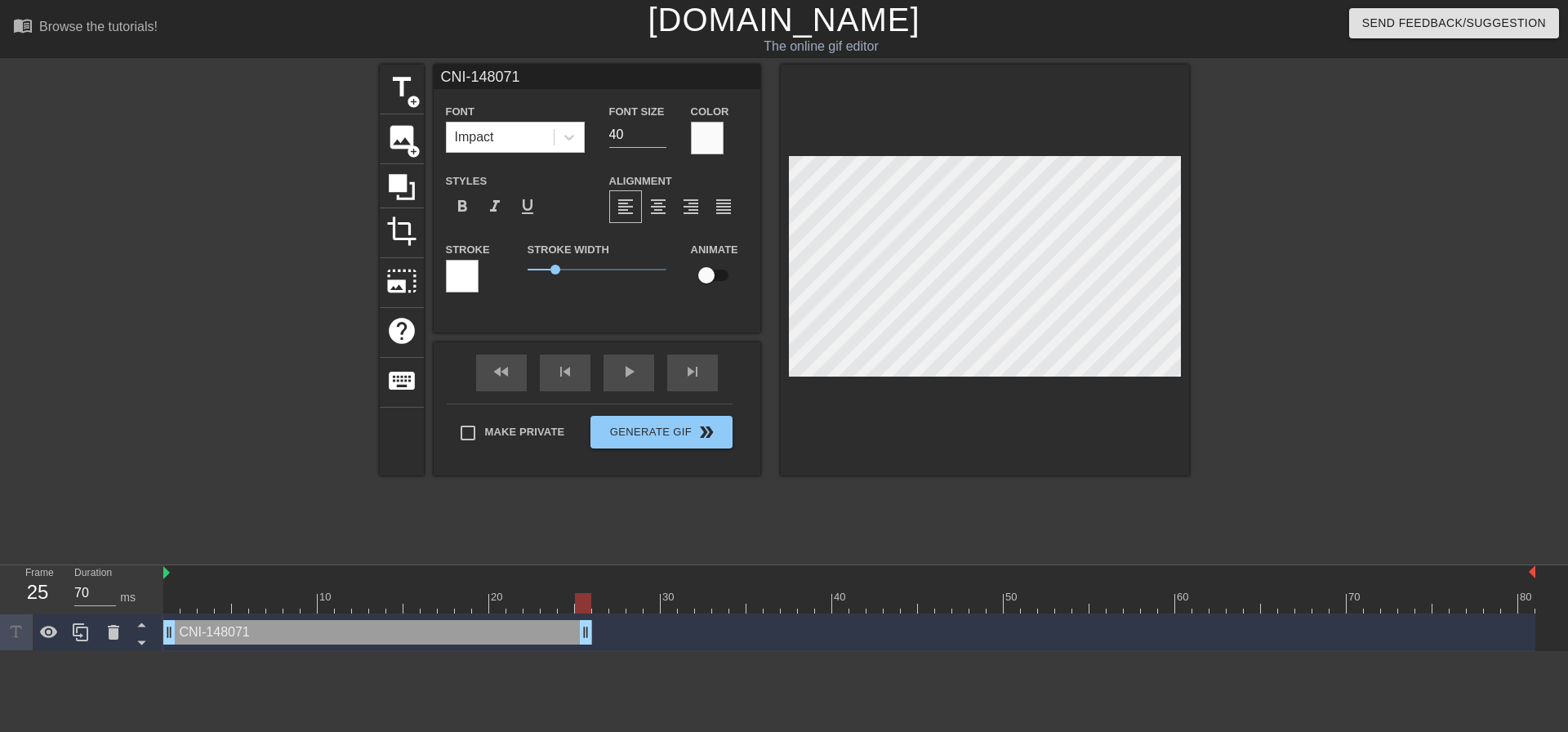
type input "60"
drag, startPoint x: 1530, startPoint y: 632, endPoint x: 571, endPoint y: 633, distance: 959.0
click at [400, 88] on span "title" at bounding box center [402, 88] width 32 height 32
type input "New text 1"
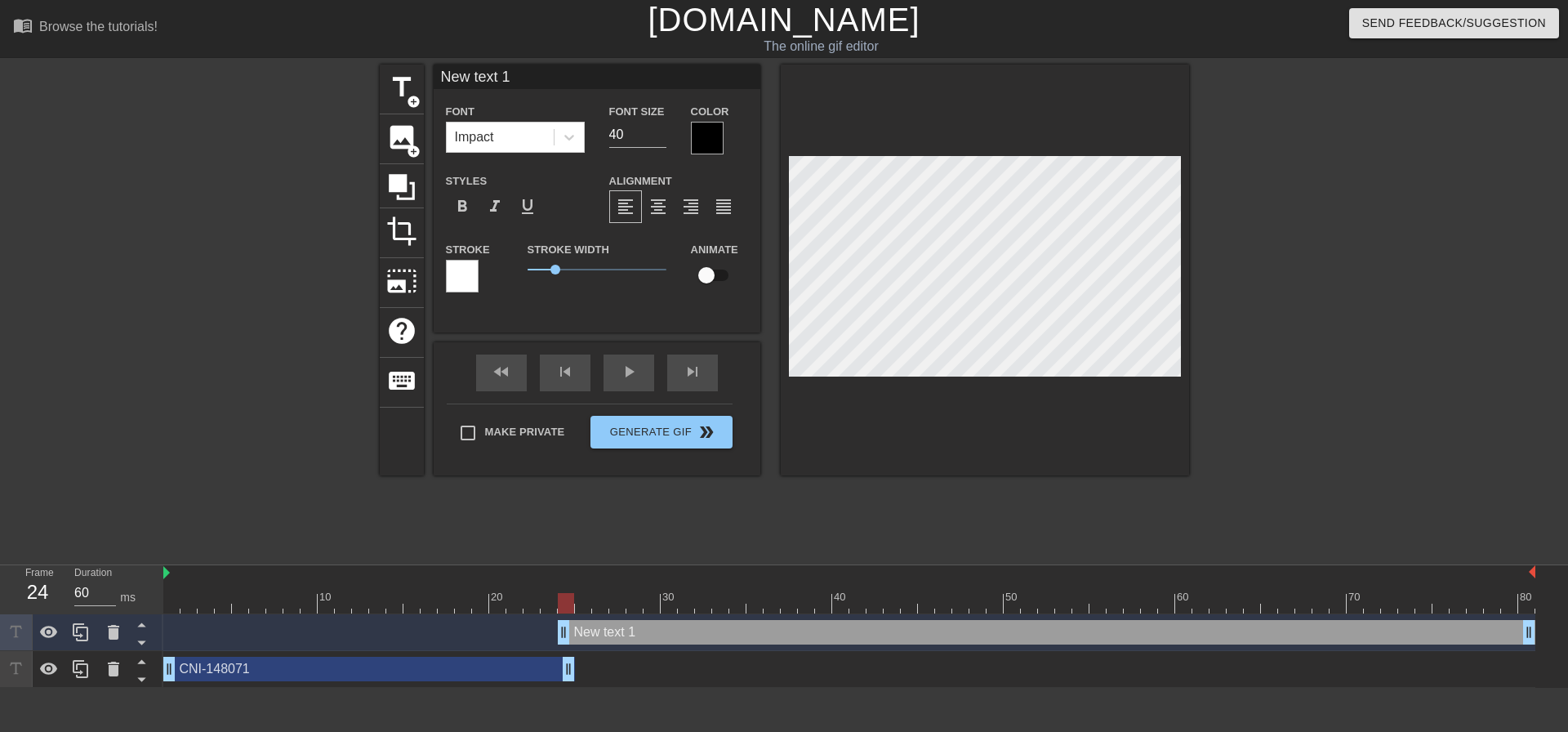
click at [601, 638] on div "New text 1 drag_handle drag_handle" at bounding box center [1046, 632] width 978 height 25
click at [560, 589] on div at bounding box center [560, 597] width 3 height 17
drag, startPoint x: 560, startPoint y: 599, endPoint x: 576, endPoint y: 600, distance: 16.0
click at [576, 600] on div at bounding box center [583, 603] width 17 height 21
type input "70"
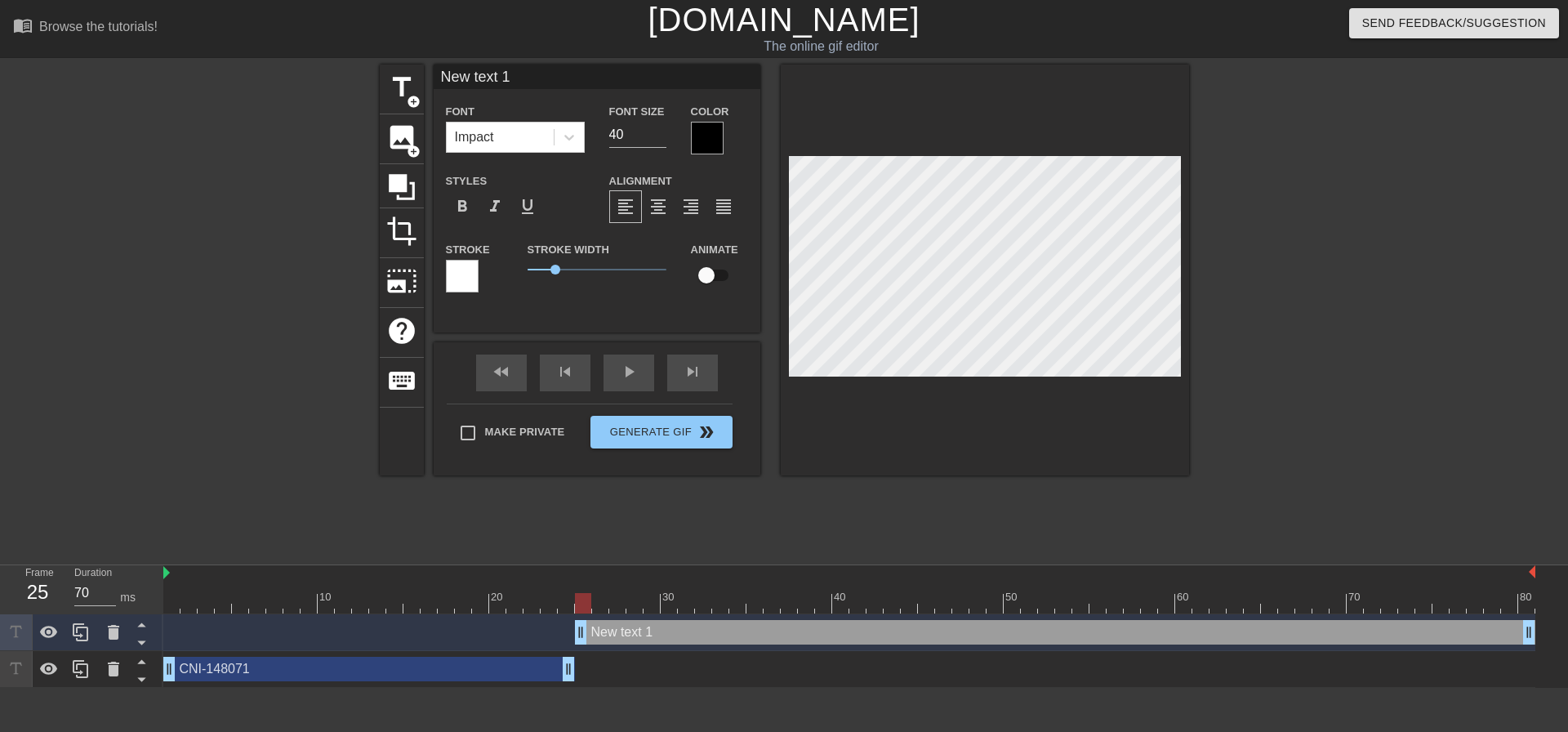
drag, startPoint x: 564, startPoint y: 630, endPoint x: 576, endPoint y: 630, distance: 12.0
type input "A"
type textarea "A"
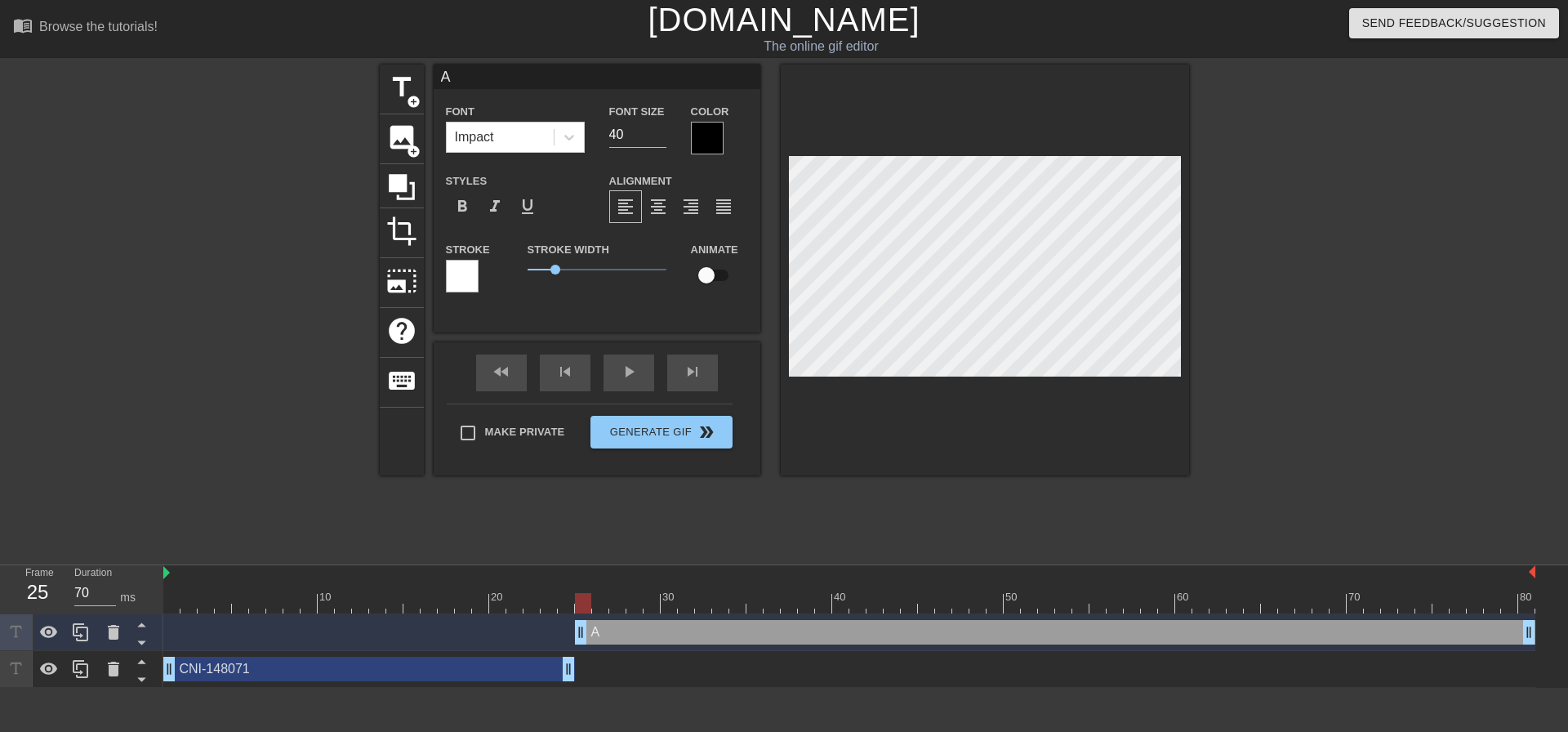
type input "AB"
type textarea "AB"
type input "ABI"
type textarea "ABI"
type input "ABIC"
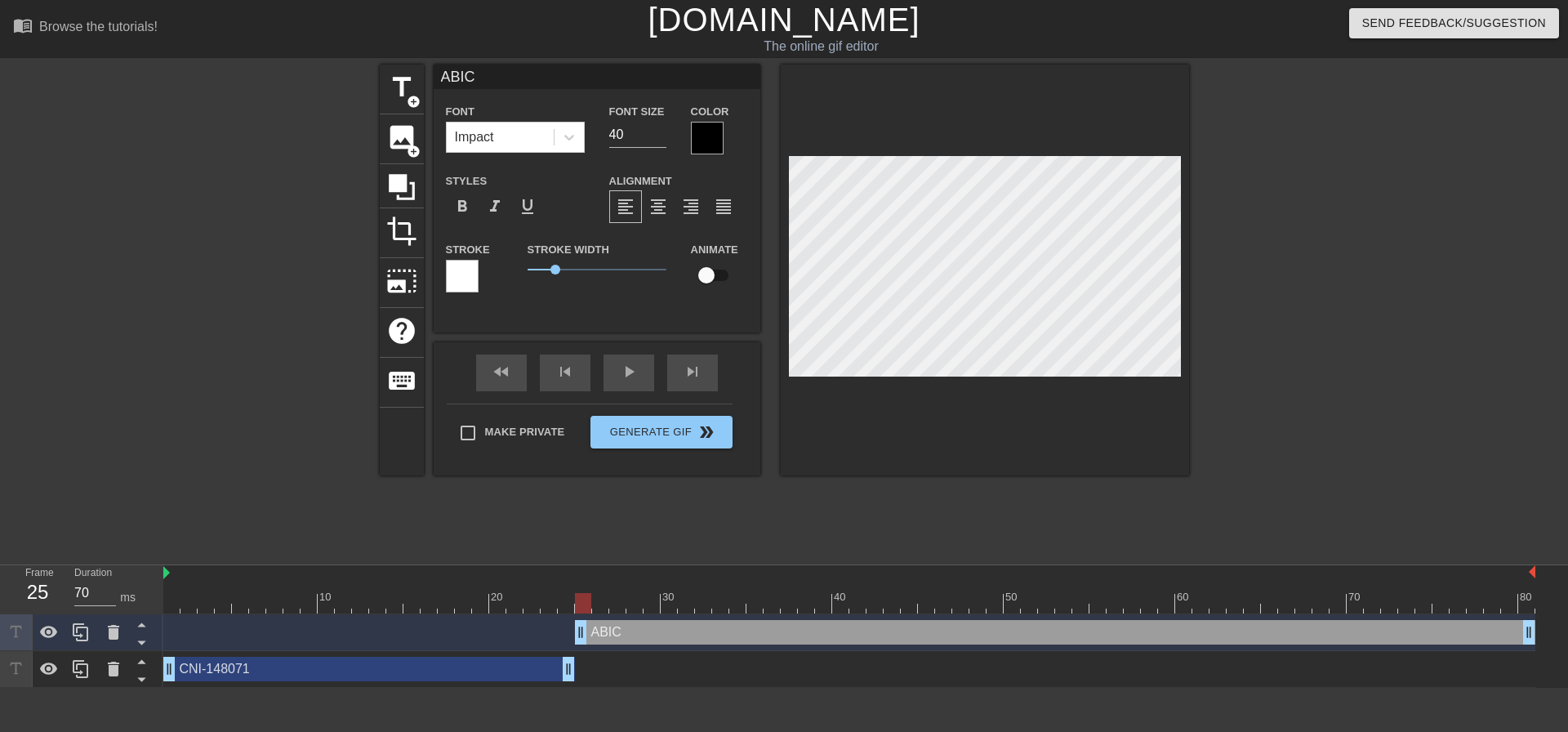
type textarea "ABIC"
click at [699, 137] on div at bounding box center [707, 138] width 33 height 33
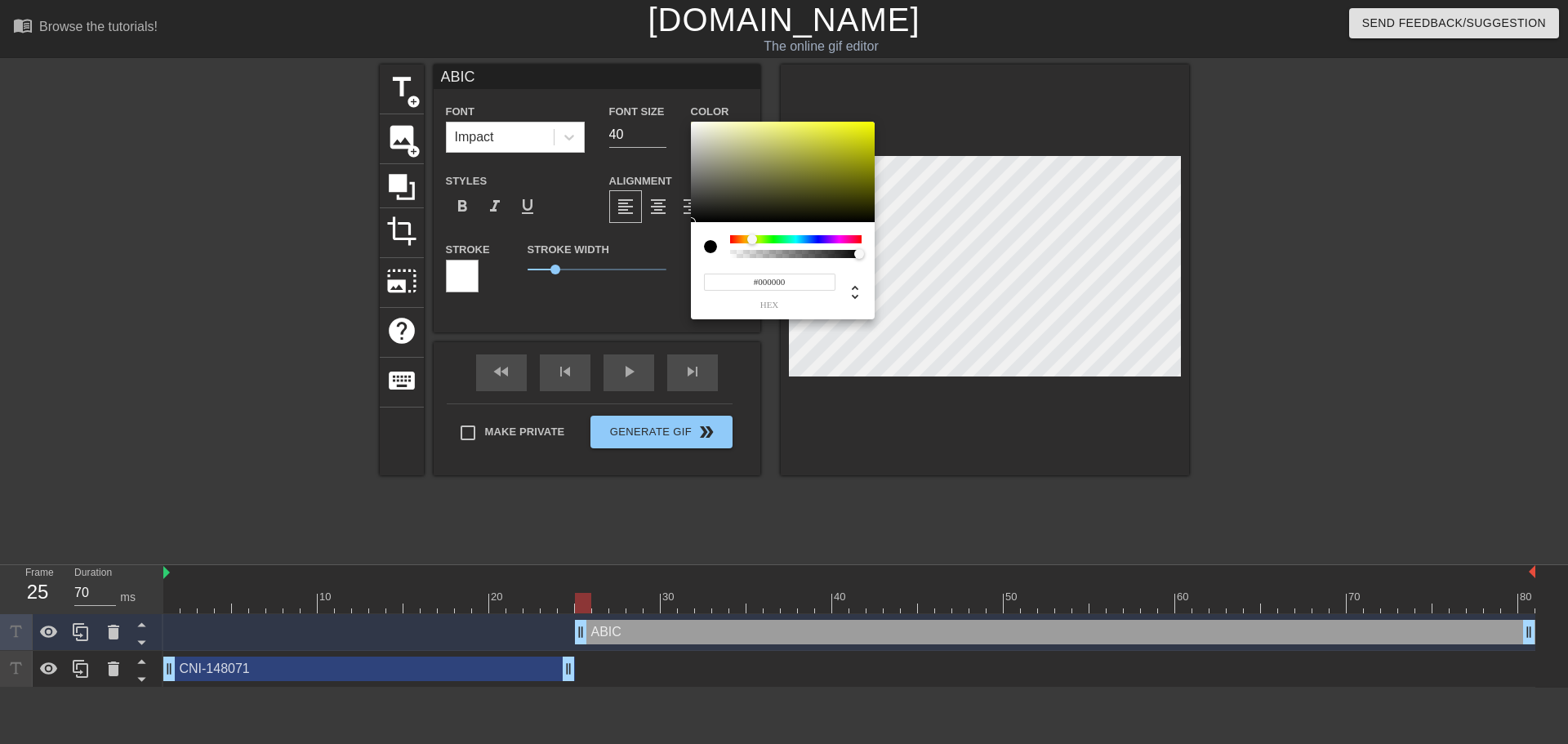
click at [752, 241] on div at bounding box center [796, 239] width 132 height 8
drag, startPoint x: 802, startPoint y: 138, endPoint x: 822, endPoint y: 130, distance: 21.5
click at [822, 130] on div at bounding box center [783, 172] width 184 height 101
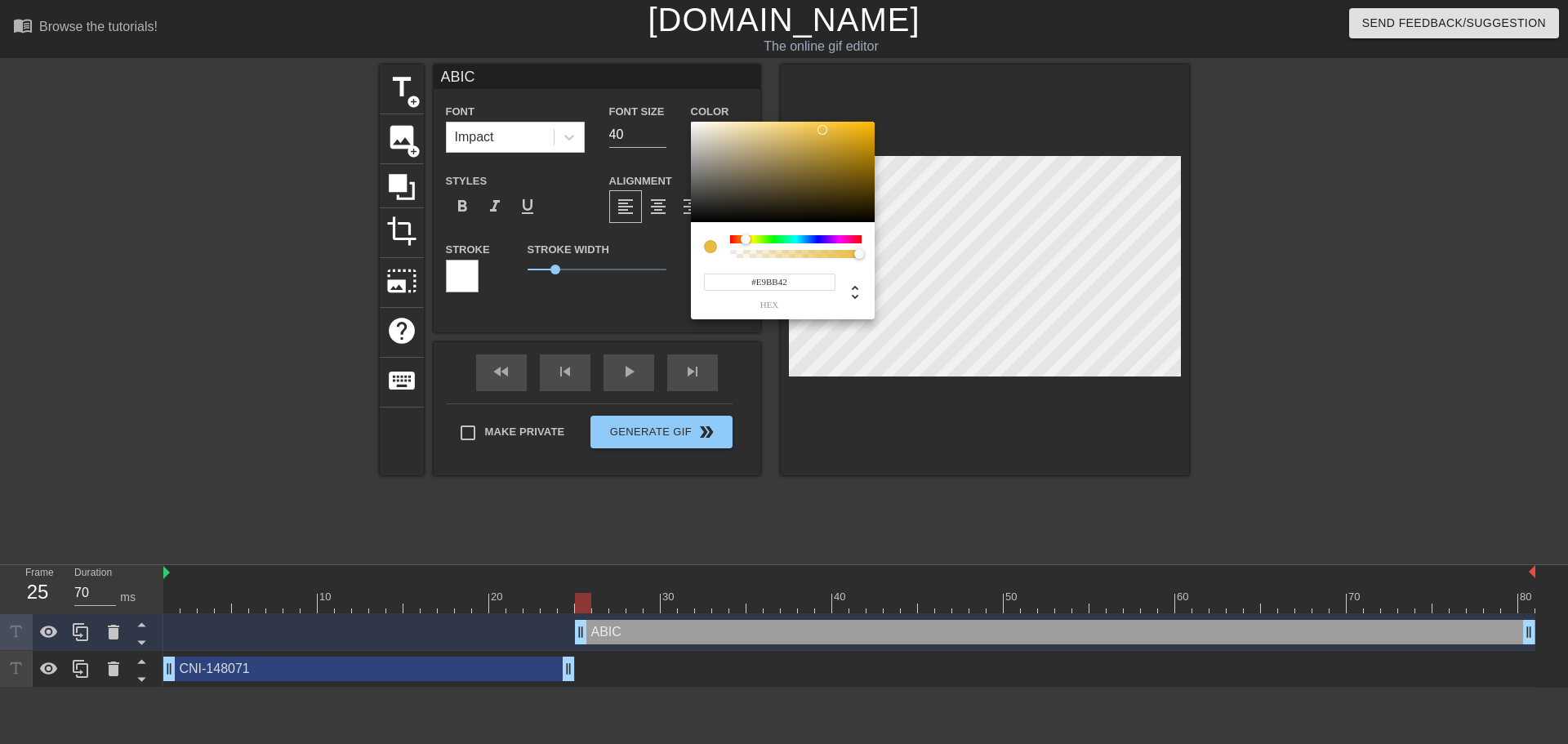
click at [746, 242] on div at bounding box center [746, 239] width 10 height 10
click at [833, 154] on div at bounding box center [783, 172] width 184 height 101
type input "#FFBB06"
drag, startPoint x: 831, startPoint y: 136, endPoint x: 870, endPoint y: 112, distance: 45.8
click at [870, 112] on div "#FFBB06 hex" at bounding box center [784, 372] width 1568 height 744
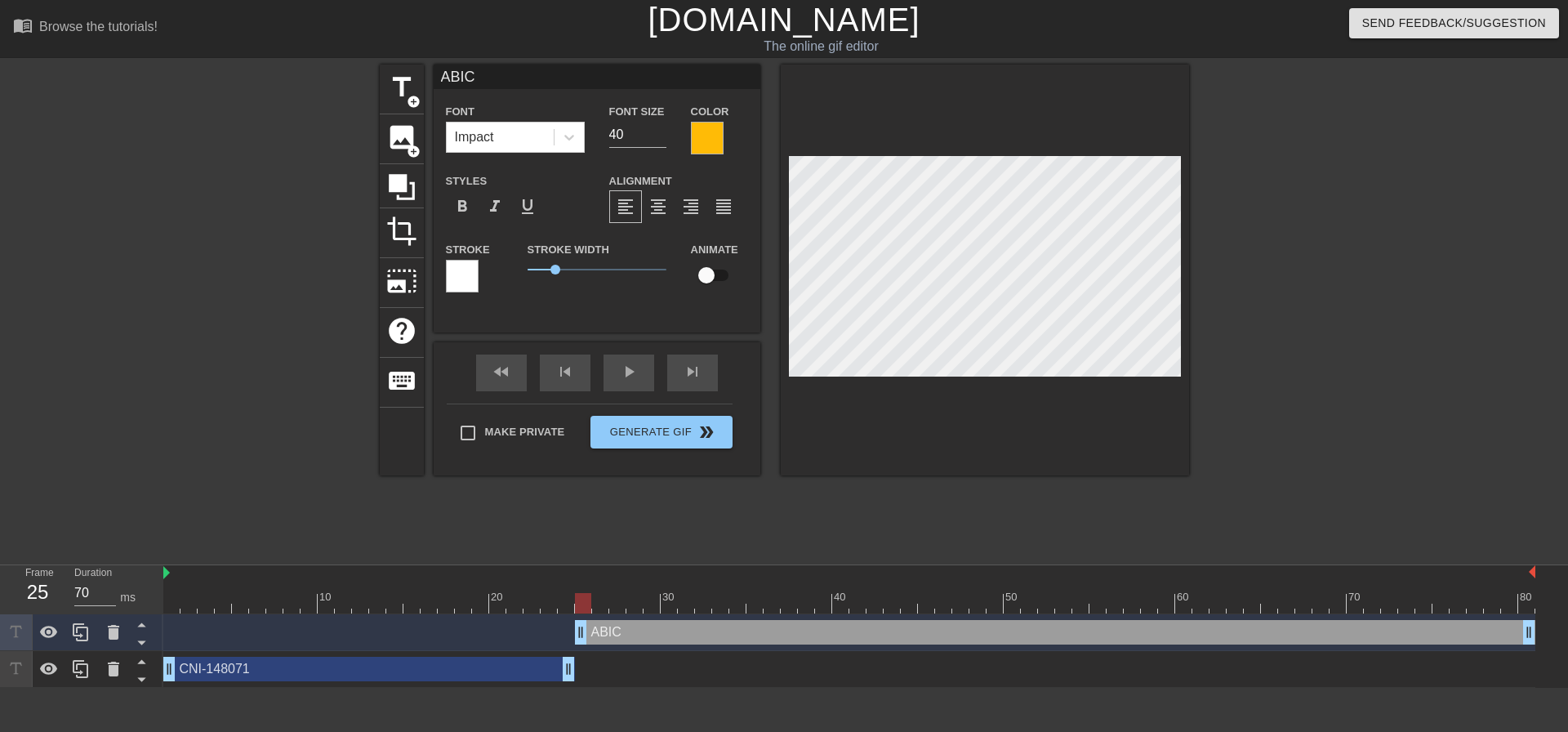
click at [704, 143] on div at bounding box center [707, 138] width 33 height 33
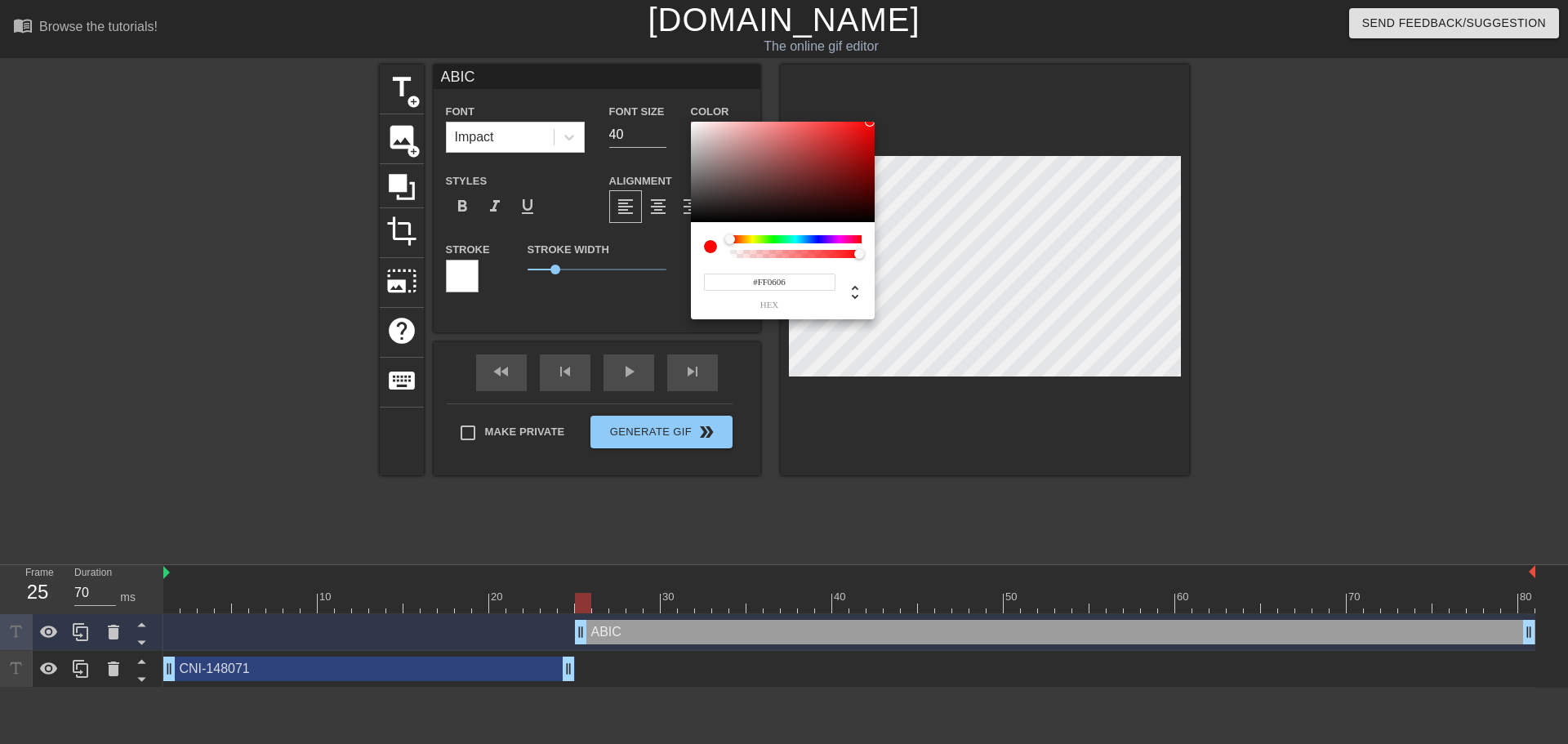
drag, startPoint x: 744, startPoint y: 239, endPoint x: 701, endPoint y: 239, distance: 43.0
click at [701, 239] on div "#FF0606 hex" at bounding box center [783, 271] width 184 height 98
drag, startPoint x: 823, startPoint y: 162, endPoint x: 863, endPoint y: 140, distance: 45.7
click at [863, 140] on div at bounding box center [783, 172] width 184 height 101
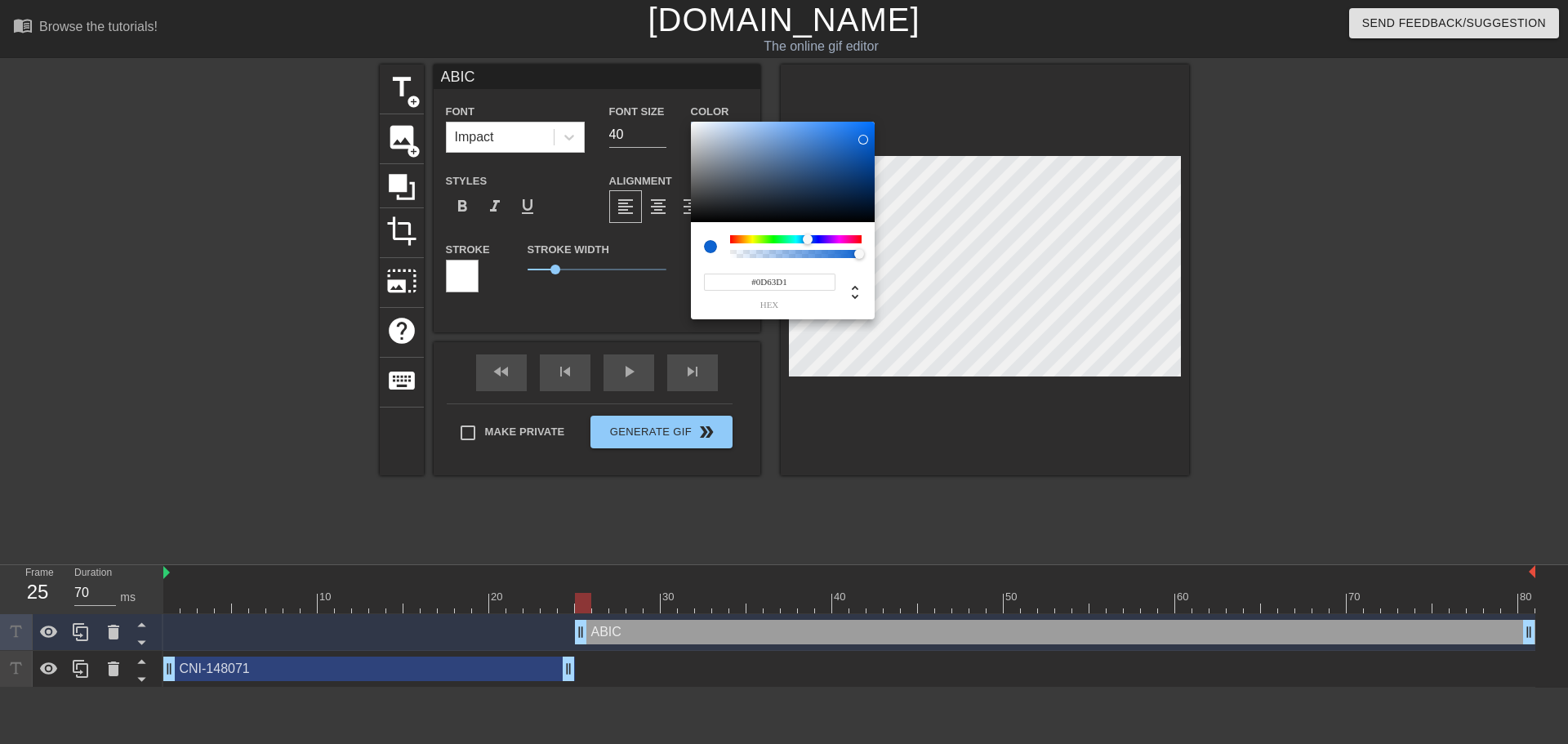
type input "#0D5CD1"
drag, startPoint x: 752, startPoint y: 239, endPoint x: 809, endPoint y: 241, distance: 57.0
click at [809, 241] on div at bounding box center [796, 239] width 132 height 8
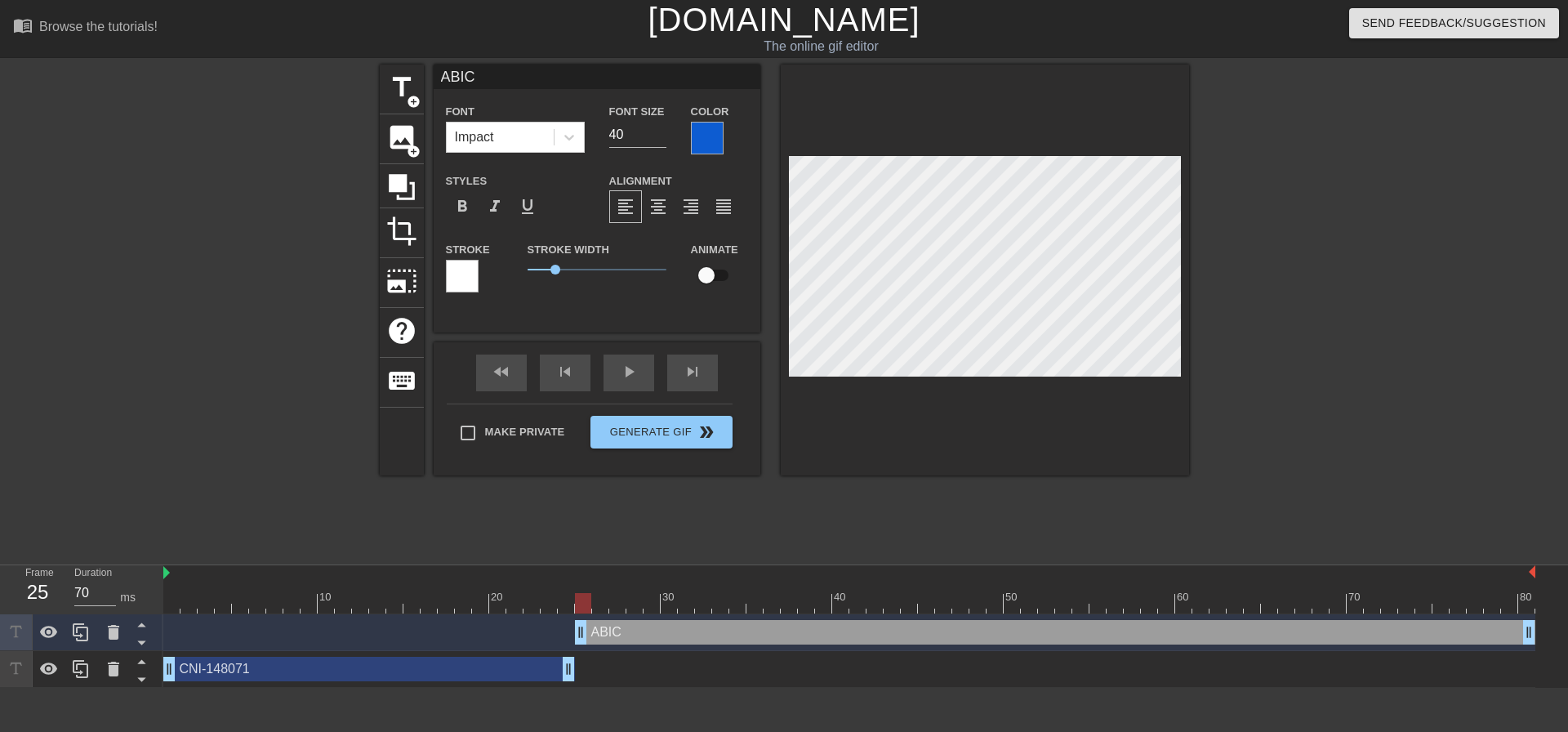
click at [486, 668] on div "CNI-148071 drag_handle drag_handle" at bounding box center [369, 669] width 412 height 25
type input "CNI-148071"
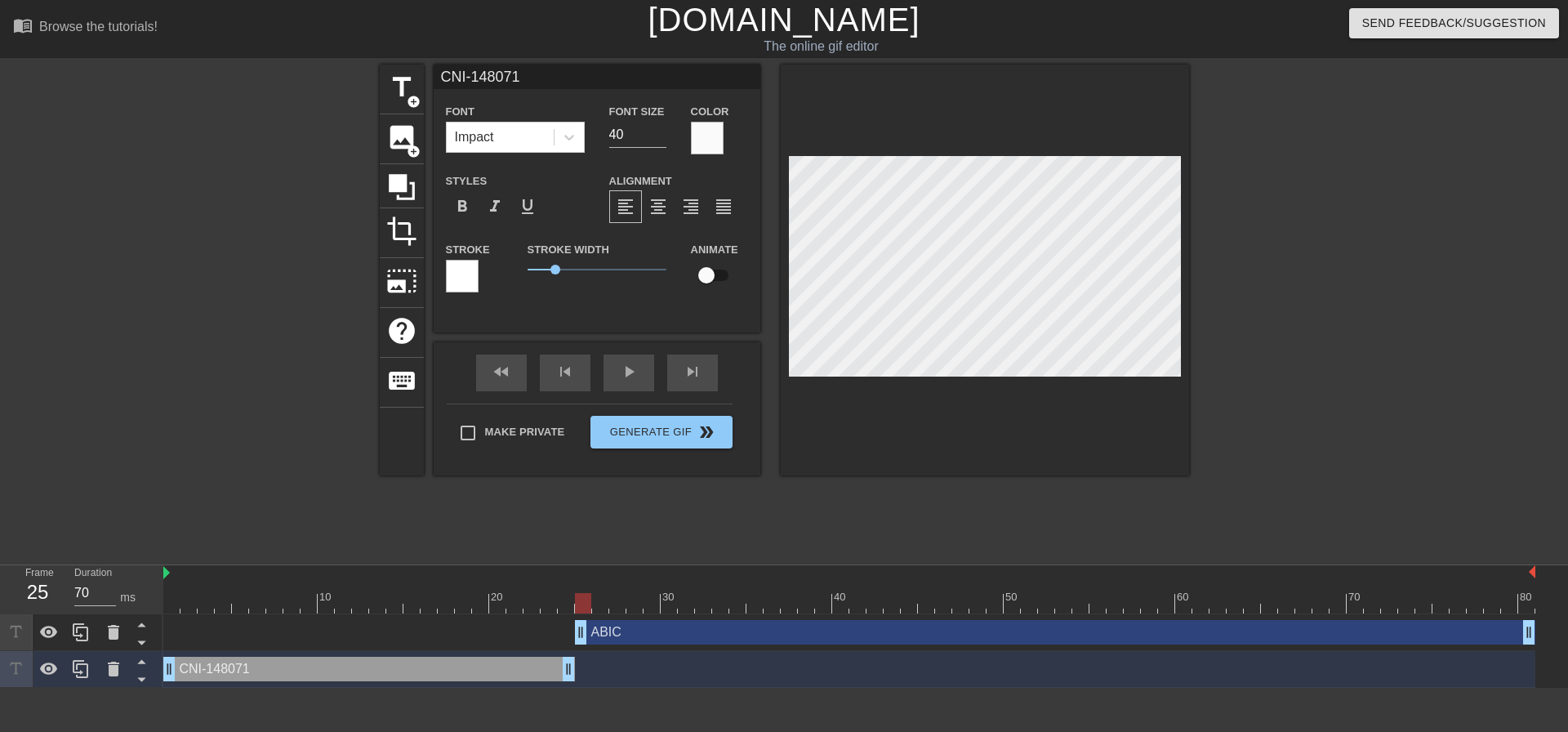
type input "130"
click at [540, 603] on div at bounding box center [849, 603] width 1372 height 21
click at [710, 138] on div at bounding box center [707, 138] width 33 height 33
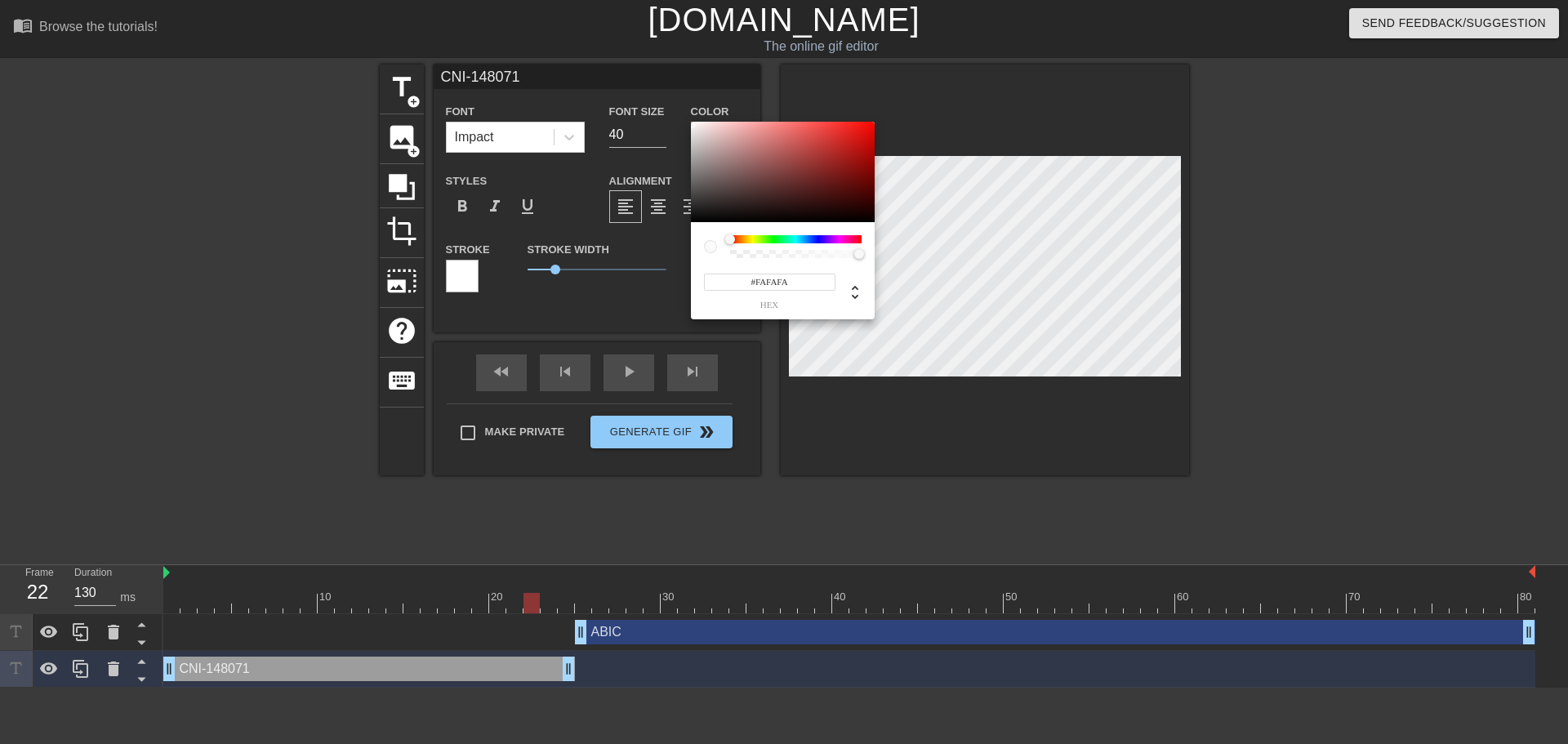
drag, startPoint x: 822, startPoint y: 241, endPoint x: 721, endPoint y: 238, distance: 101.0
click at [721, 238] on div at bounding box center [783, 246] width 158 height 23
type input "#BA1211"
drag, startPoint x: 834, startPoint y: 141, endPoint x: 858, endPoint y: 149, distance: 25.3
click at [858, 149] on div at bounding box center [783, 172] width 184 height 101
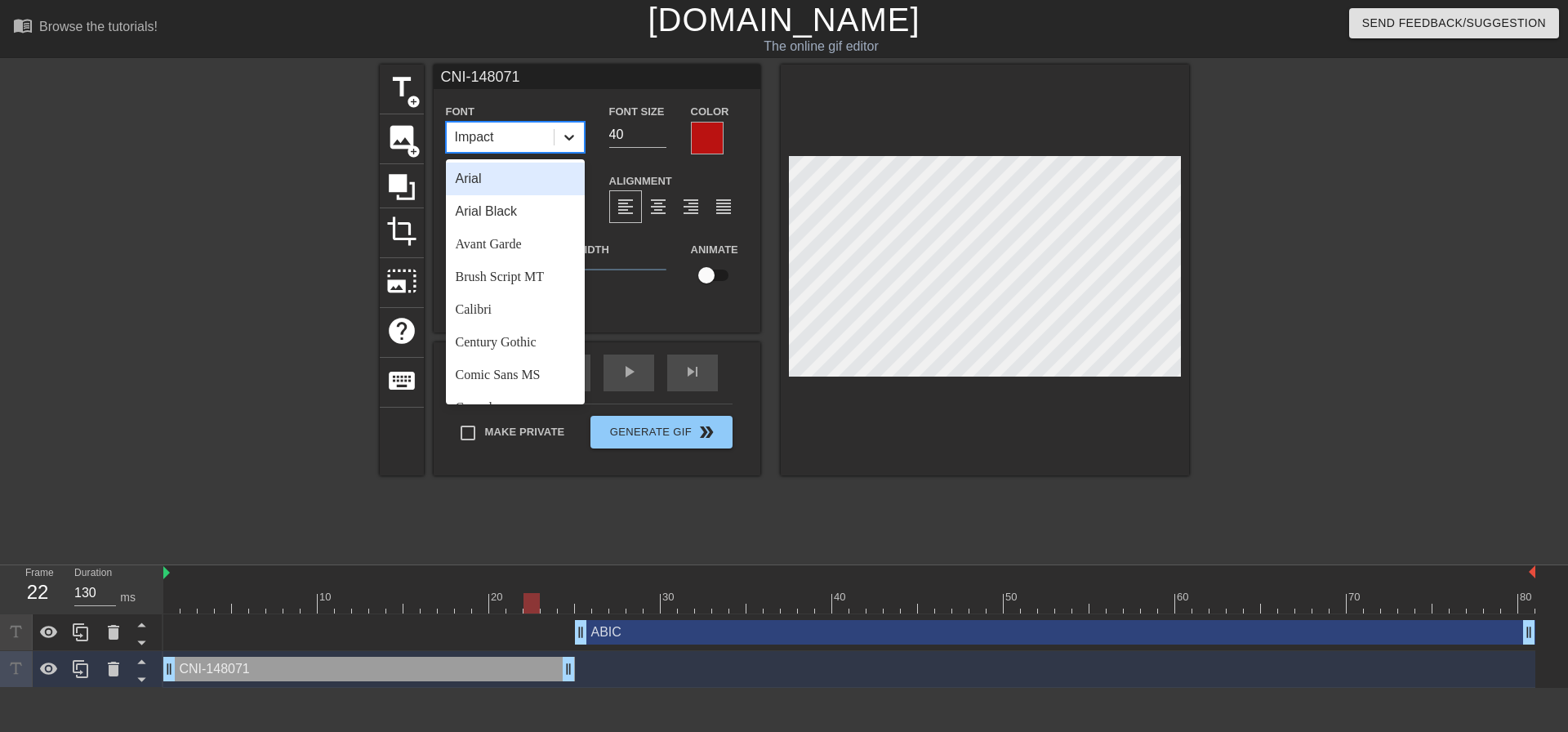
click at [580, 136] on div at bounding box center [569, 137] width 30 height 30
click at [544, 214] on div "Arial Black" at bounding box center [515, 211] width 139 height 33
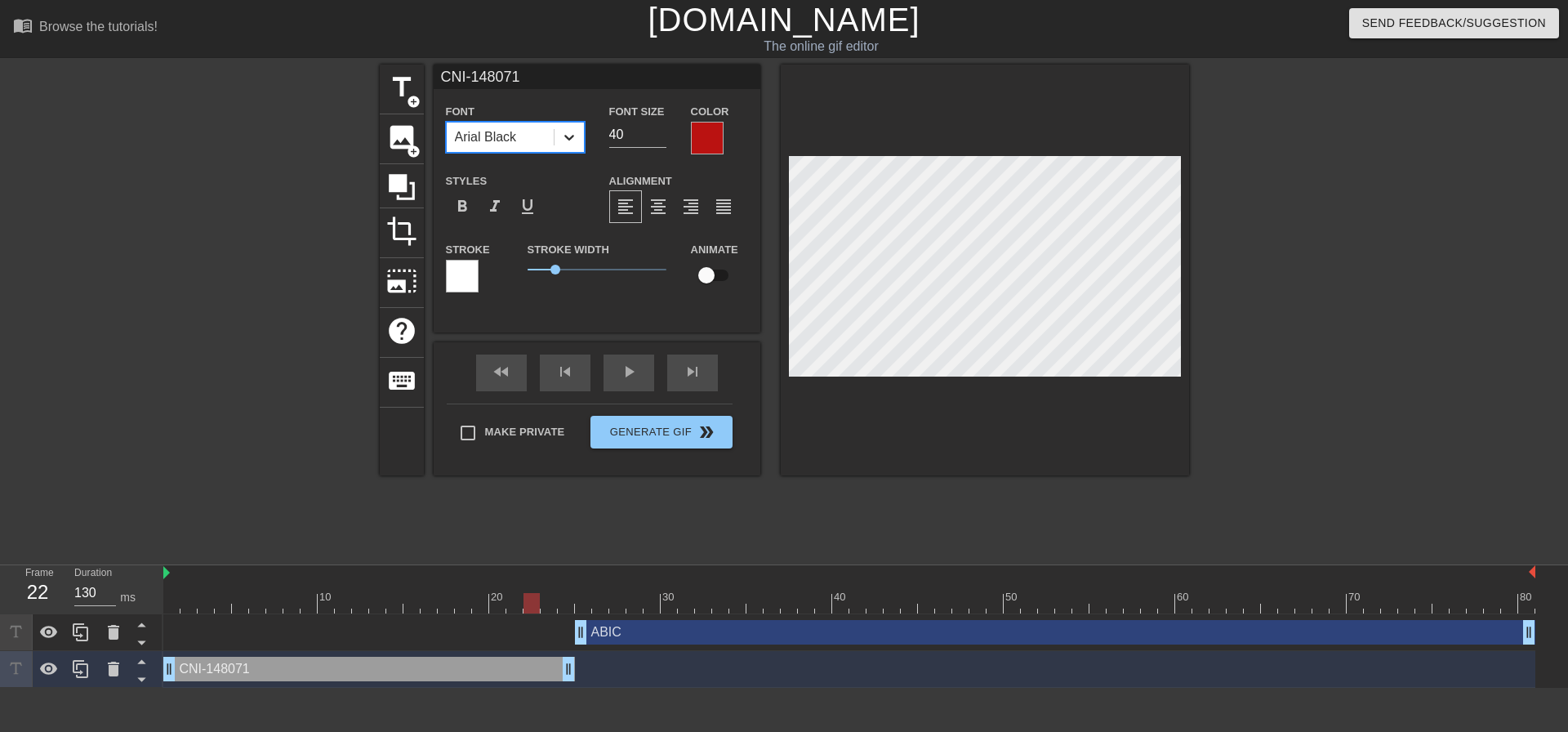
click at [561, 136] on icon at bounding box center [569, 137] width 17 height 17
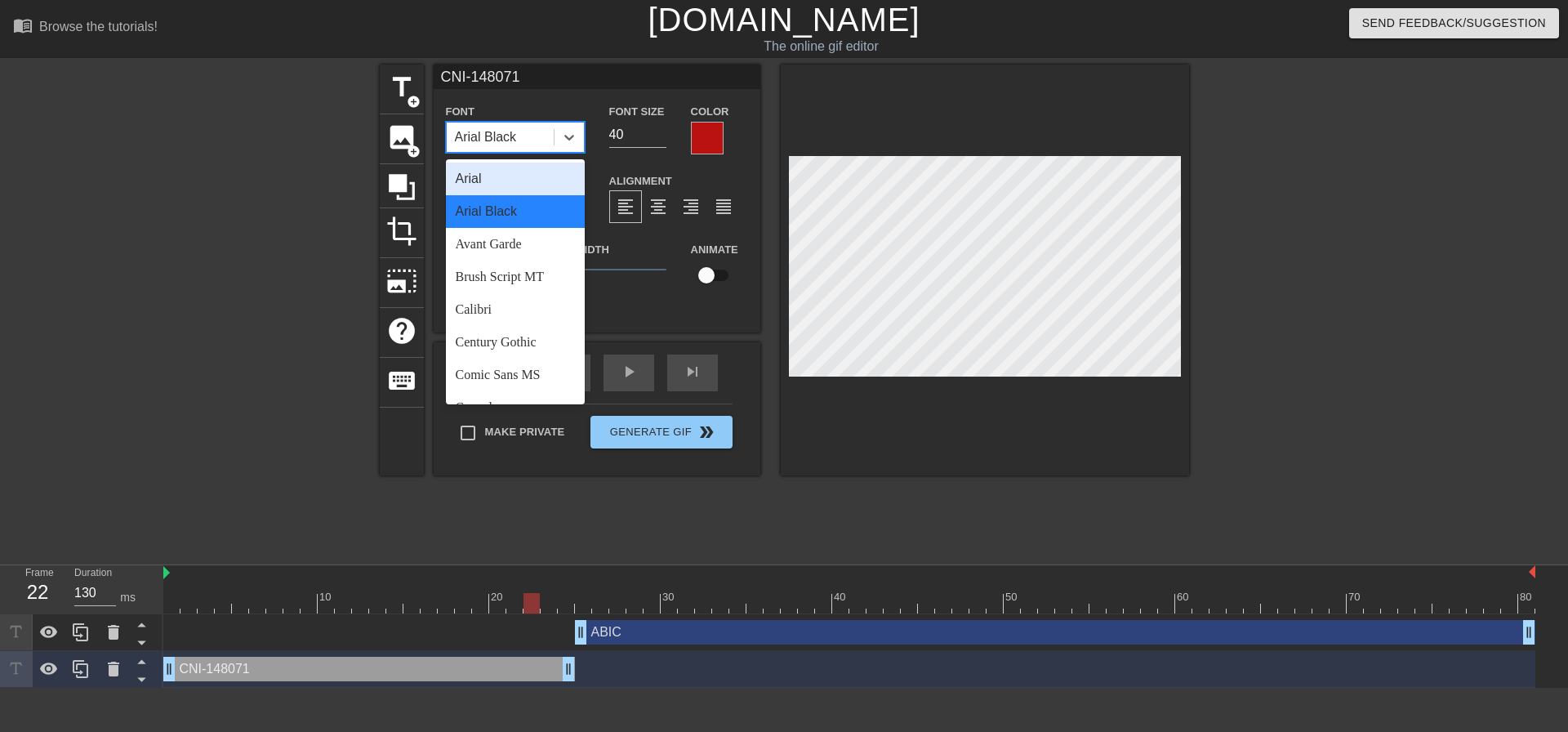
click at [515, 186] on div "Arial" at bounding box center [515, 178] width 139 height 33
click at [555, 136] on div at bounding box center [569, 137] width 30 height 30
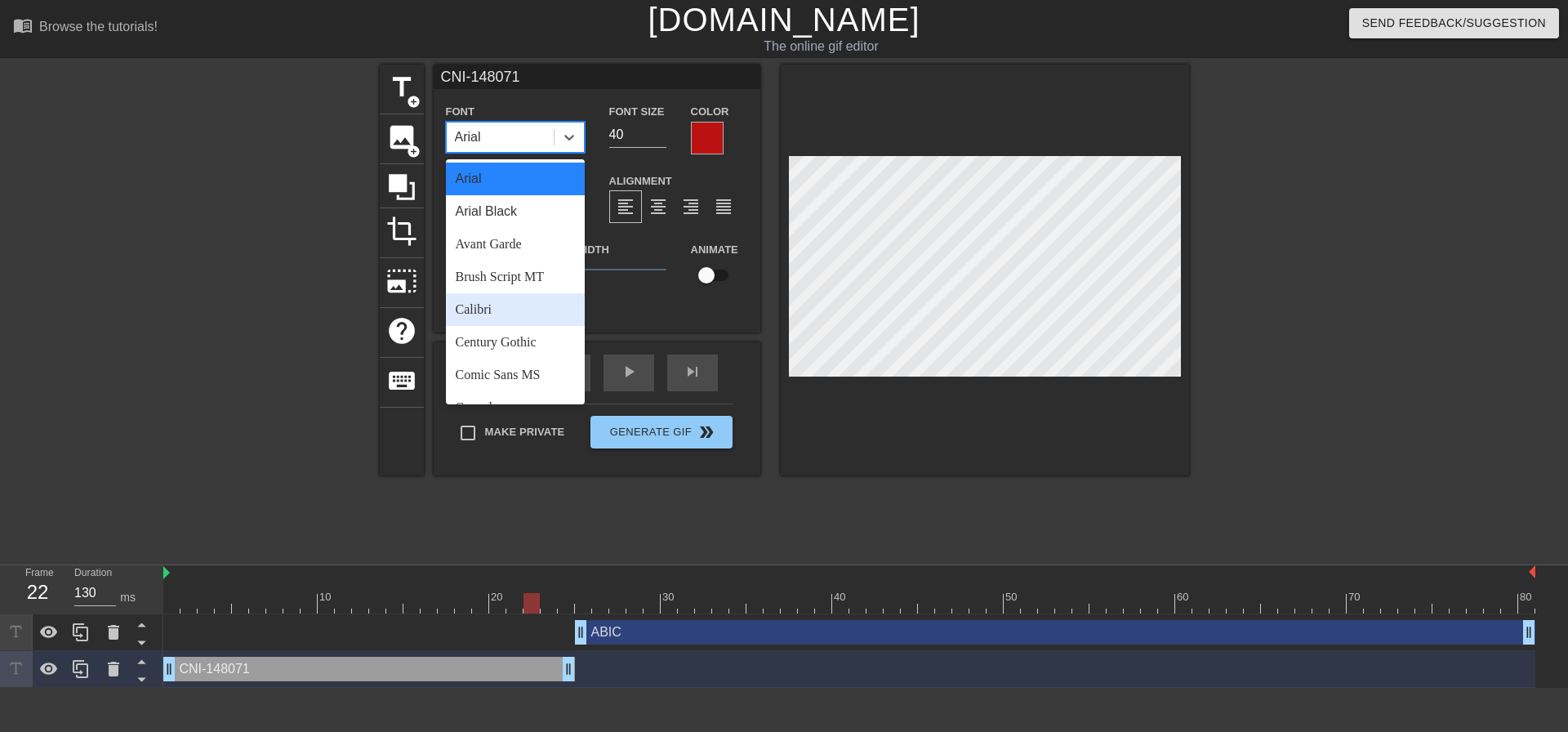
click at [501, 308] on div "Calibri" at bounding box center [515, 309] width 139 height 33
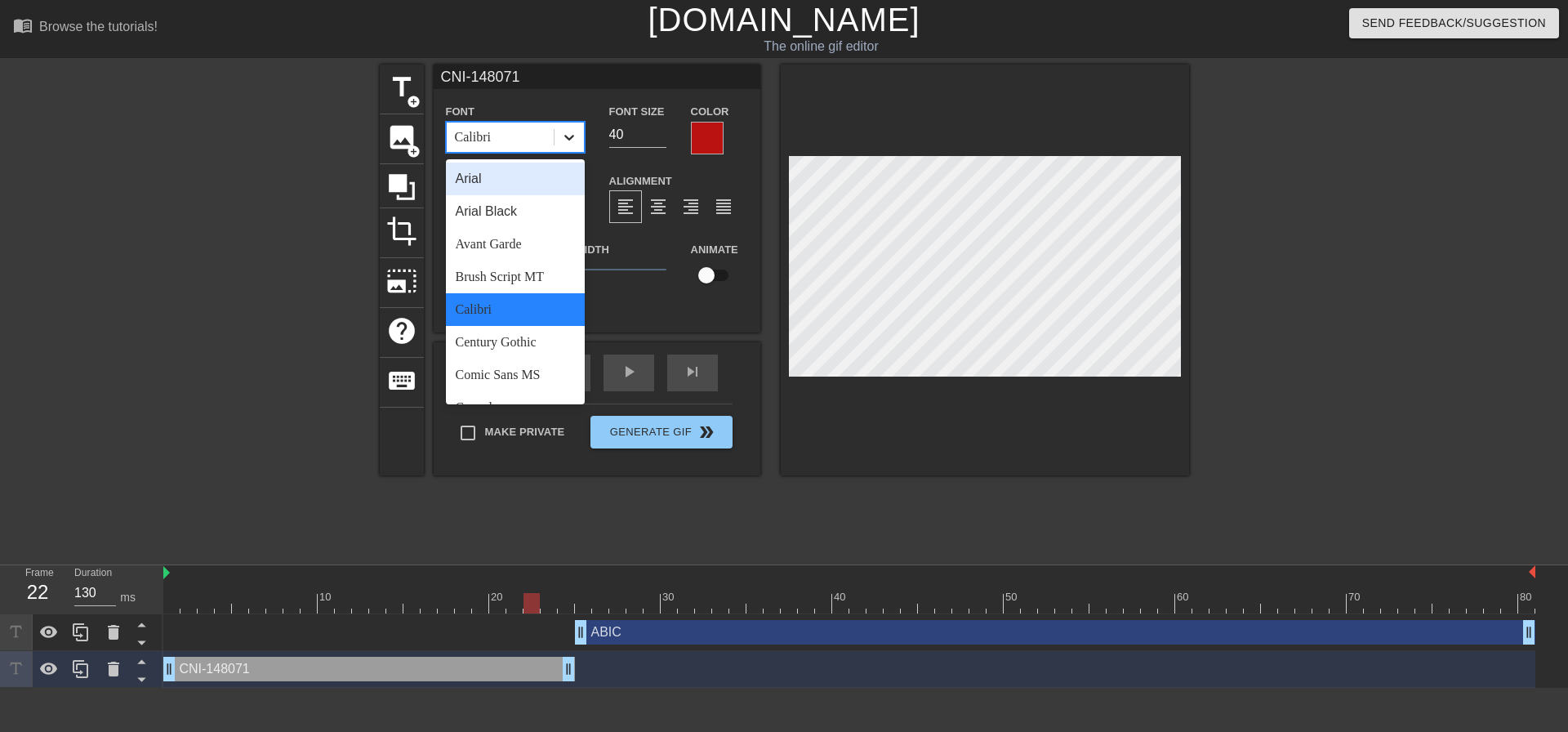
click at [559, 139] on div at bounding box center [569, 137] width 30 height 30
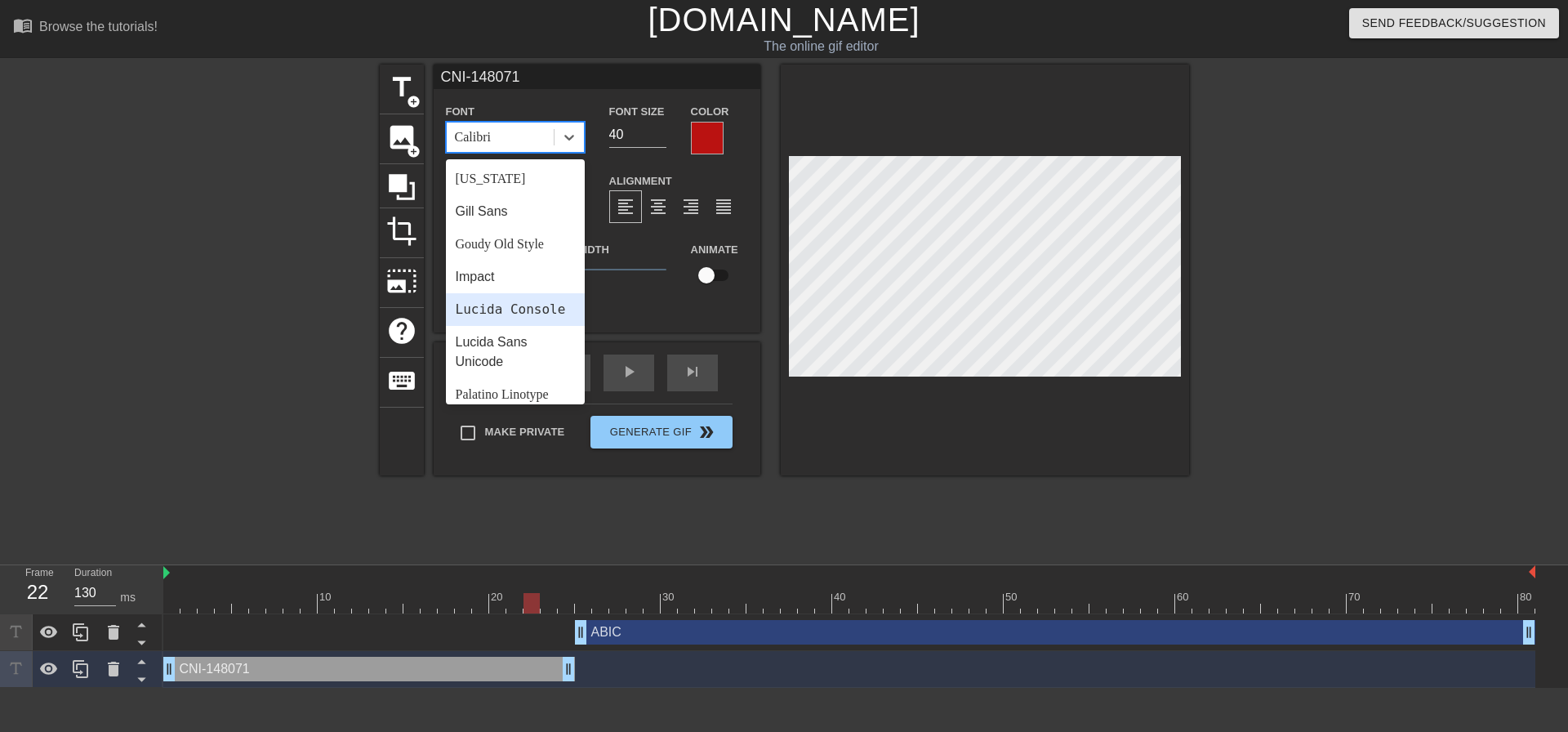
click at [520, 282] on div "Impact" at bounding box center [515, 277] width 139 height 33
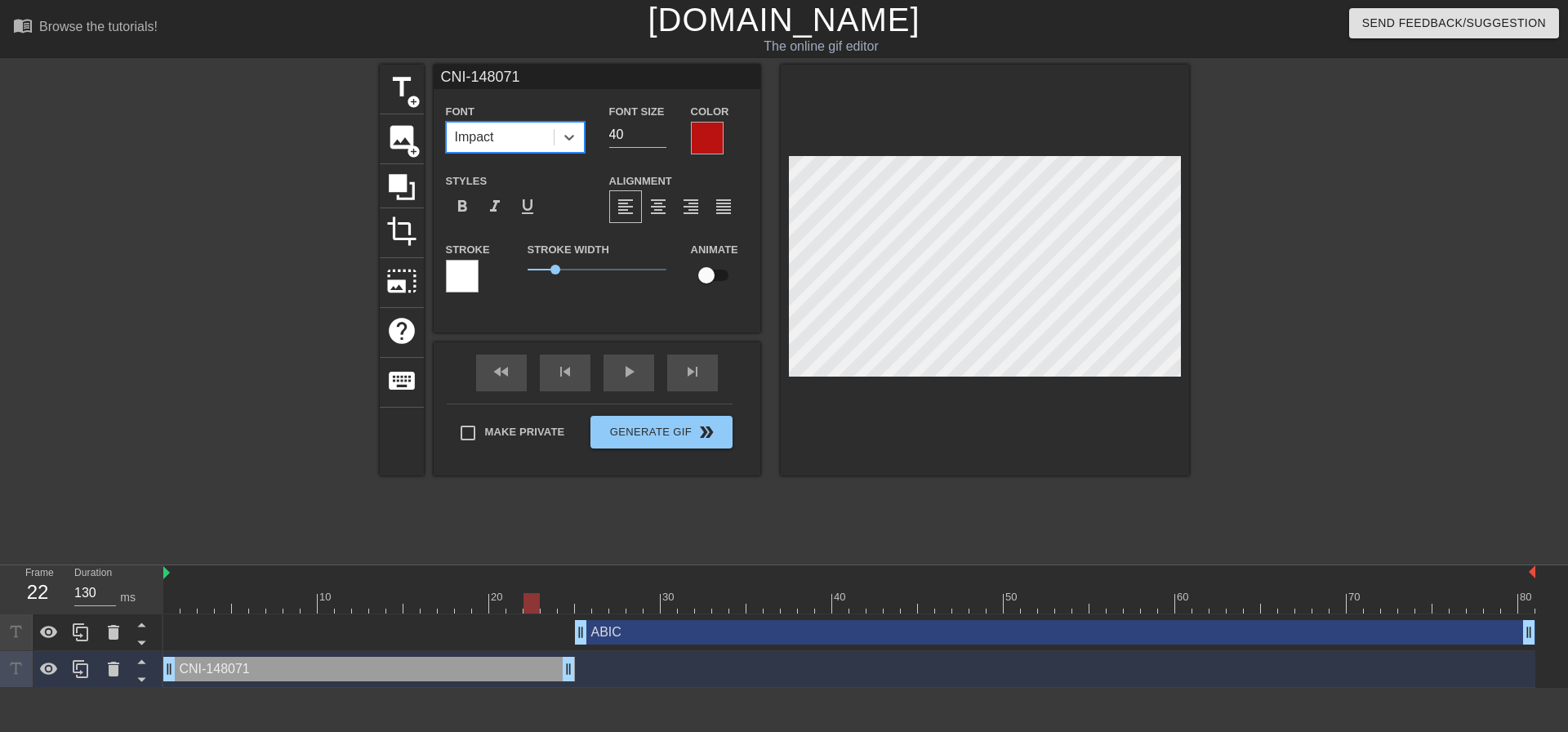
click at [866, 524] on div "title add_circle image add_circle crop photo_size_select_large help keyboard CN…" at bounding box center [785, 310] width 810 height 491
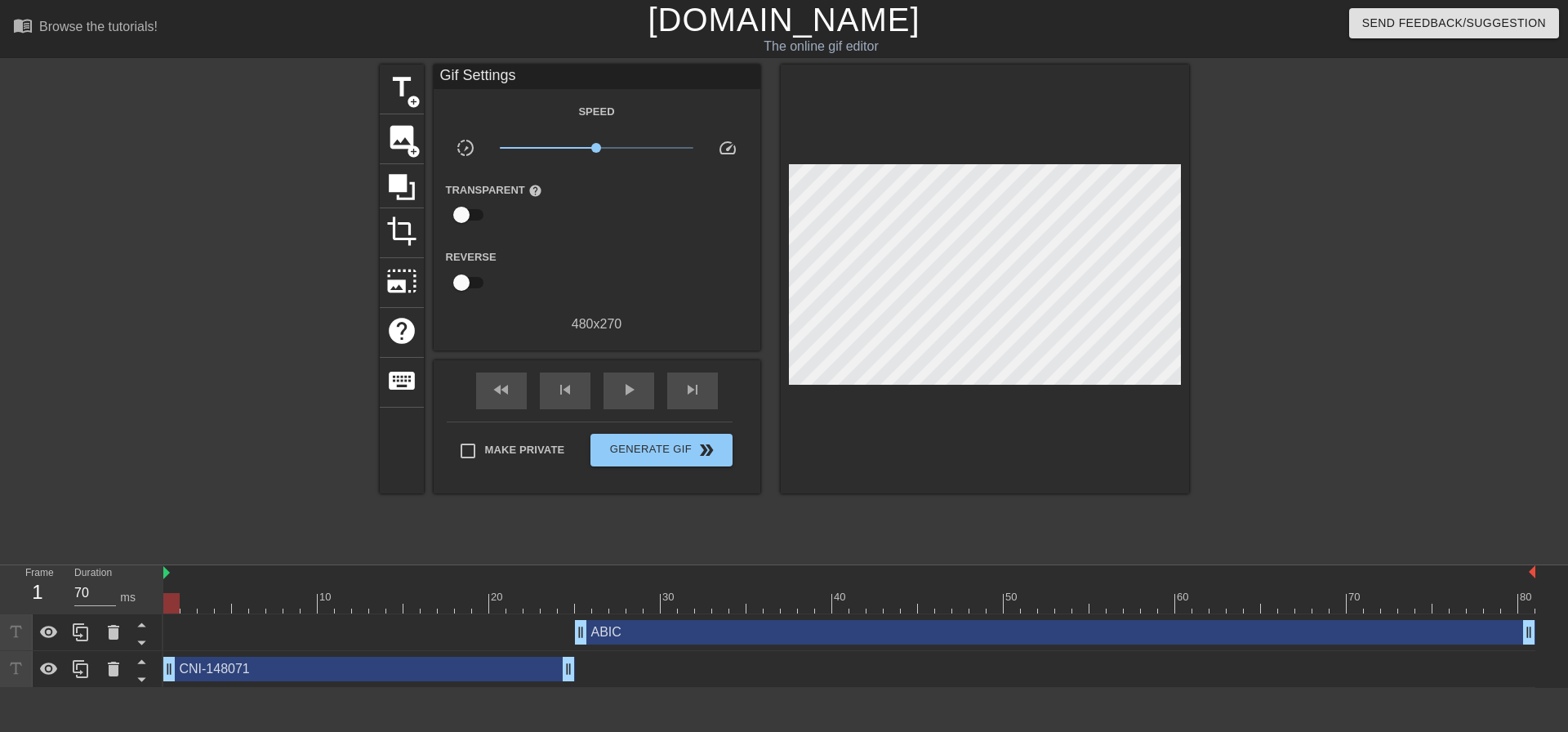
click at [167, 581] on div at bounding box center [171, 591] width 17 height 21
click at [622, 392] on span "play_arrow" at bounding box center [629, 390] width 20 height 20
type input "70"
click at [674, 446] on span "Generate Gif double_arrow" at bounding box center [661, 450] width 128 height 20
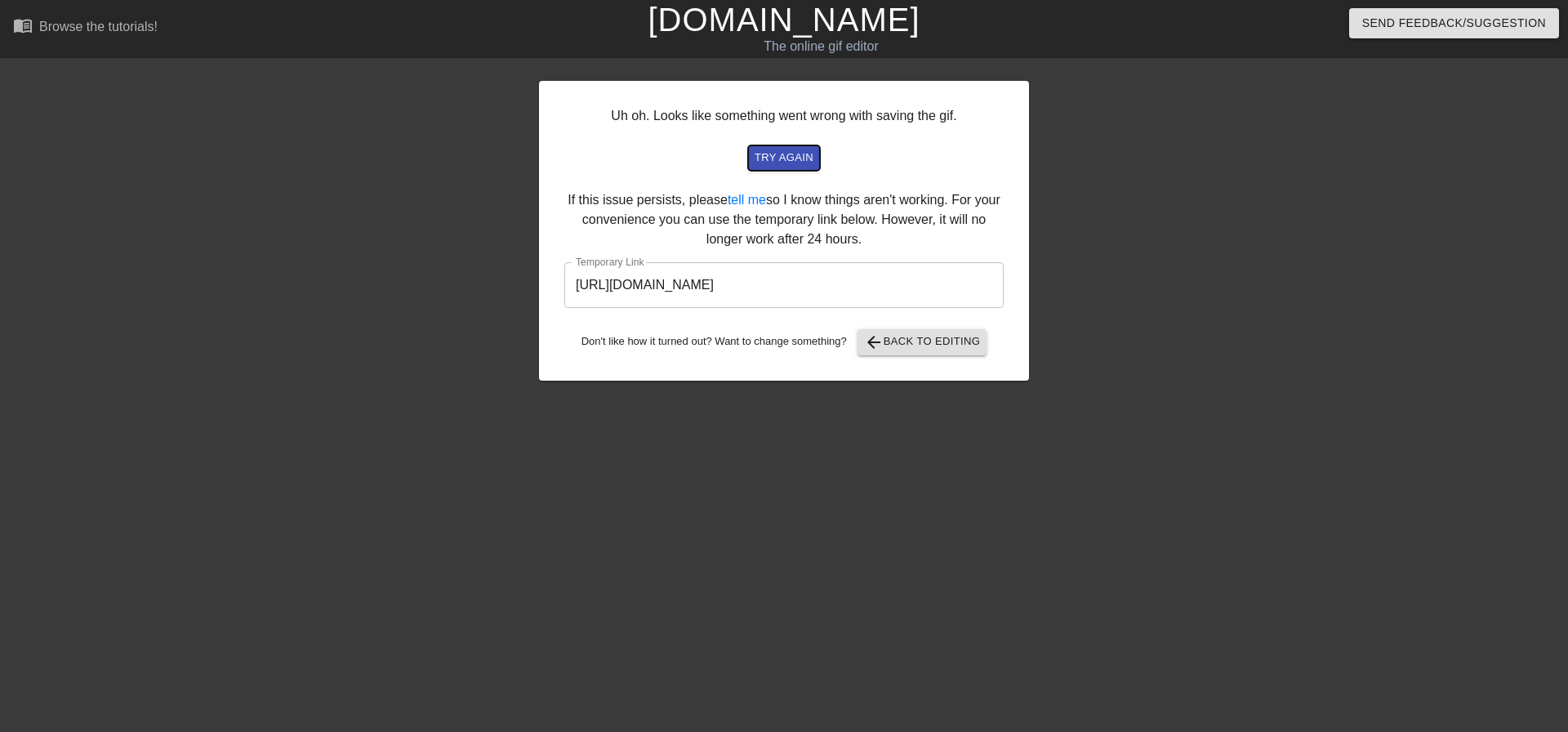
click at [784, 155] on span "try again" at bounding box center [784, 158] width 59 height 19
click at [920, 337] on span "arrow_back Back to Editing" at bounding box center [922, 343] width 117 height 20
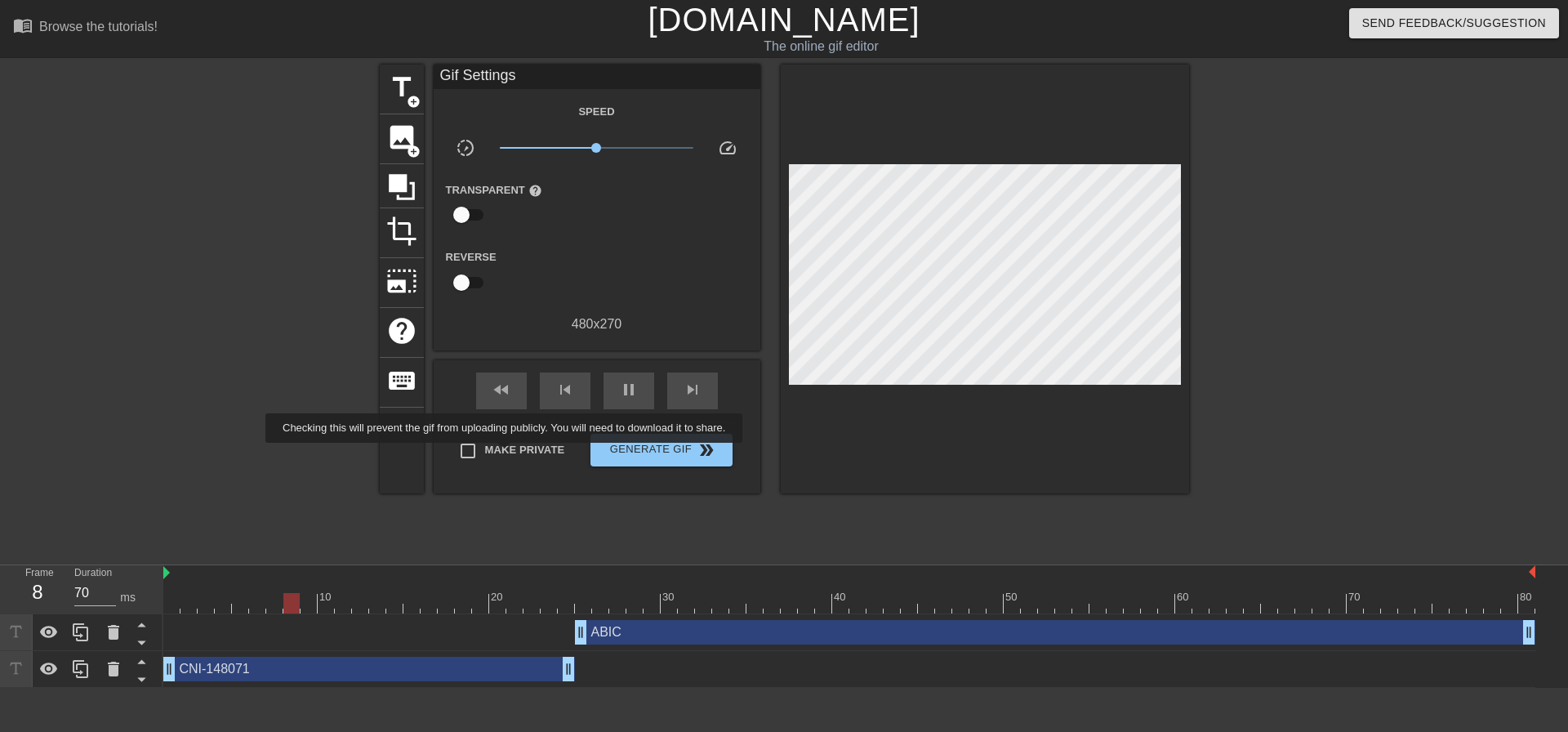
type input "60"
click at [484, 452] on input "Make Private" at bounding box center [468, 450] width 34 height 34
checkbox input "true"
type input "70"
click at [664, 452] on span "Generate Gif double_arrow" at bounding box center [661, 450] width 128 height 20
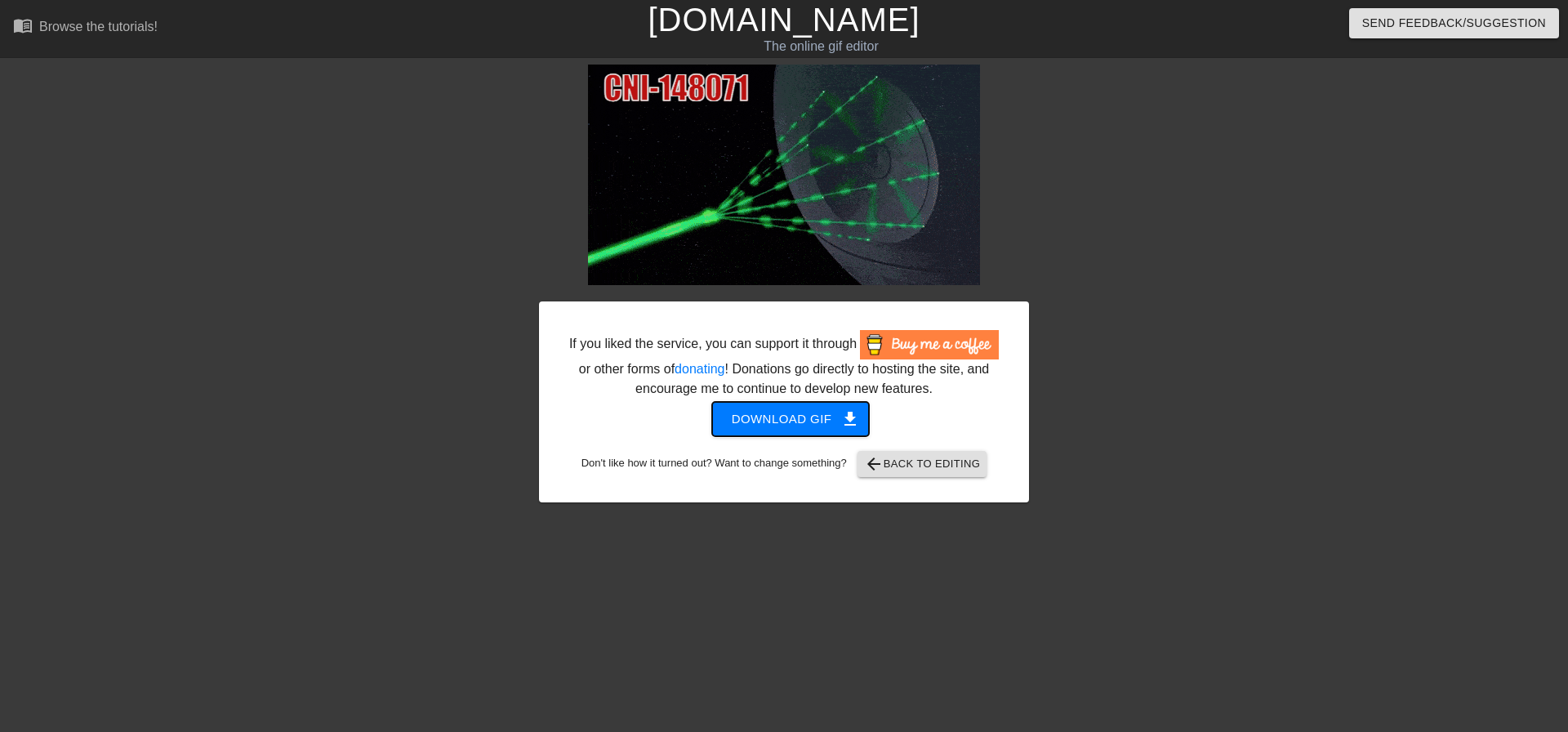
click at [768, 419] on span "Download gif get_app" at bounding box center [791, 420] width 118 height 22
